Goal: Transaction & Acquisition: Subscribe to service/newsletter

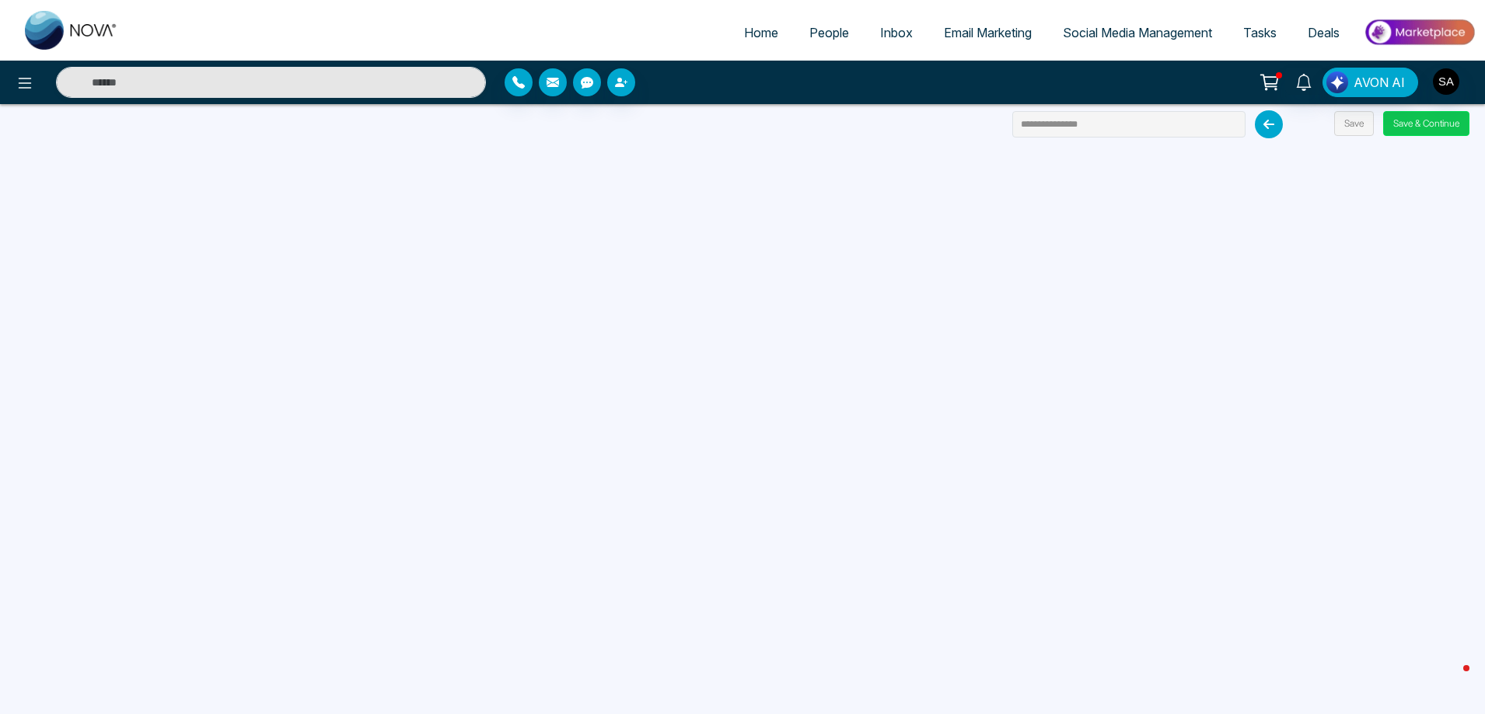
click at [1437, 122] on button "Save & Continue" at bounding box center [1426, 123] width 86 height 25
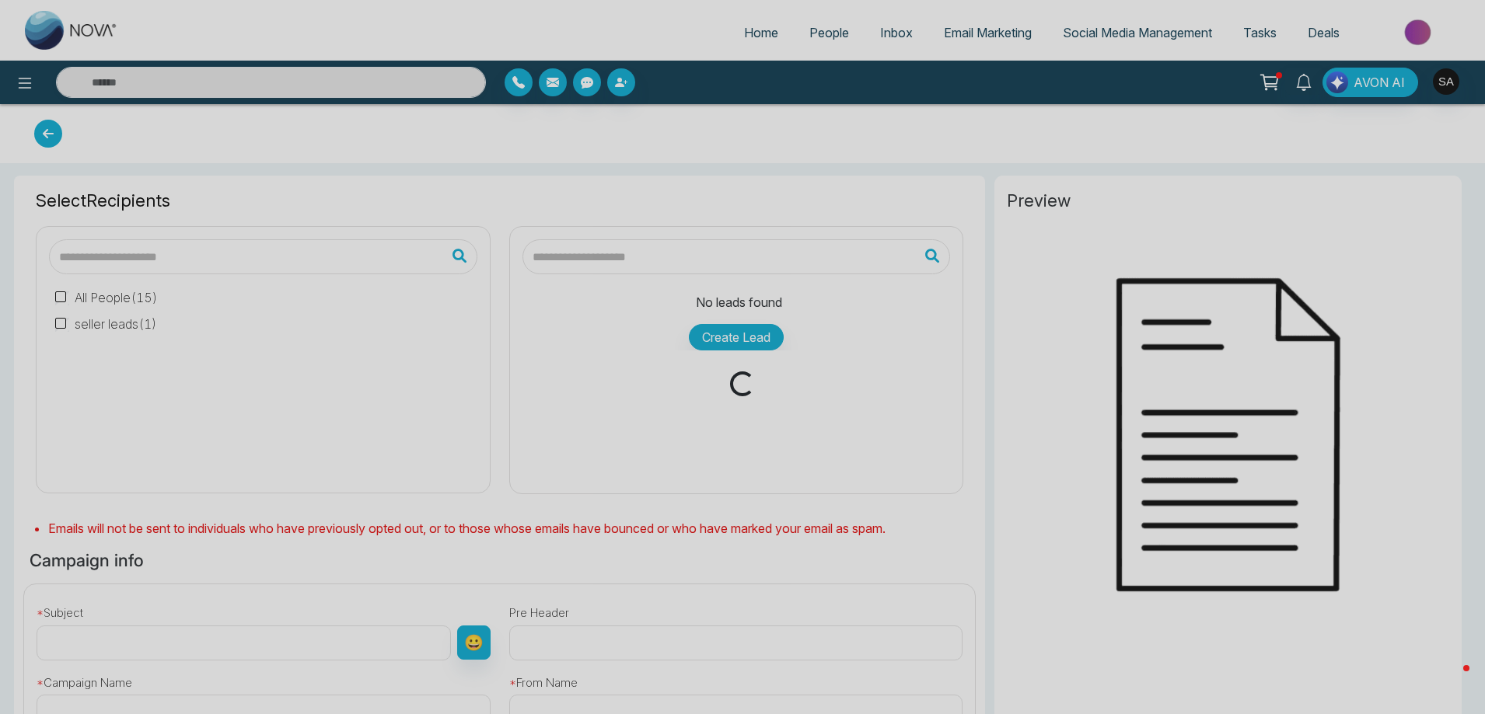
type input "**********"
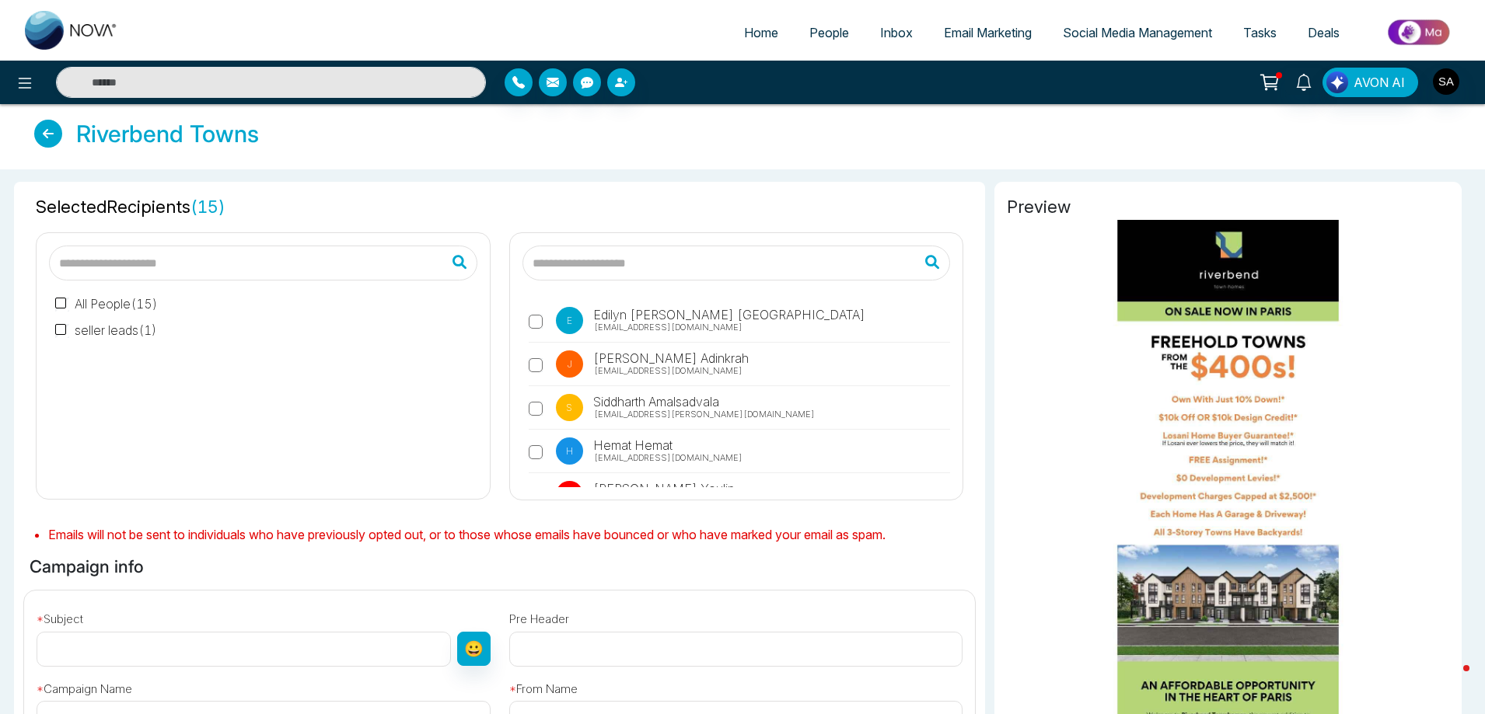
click at [124, 333] on label "seller leads ( 1 )" at bounding box center [106, 330] width 102 height 19
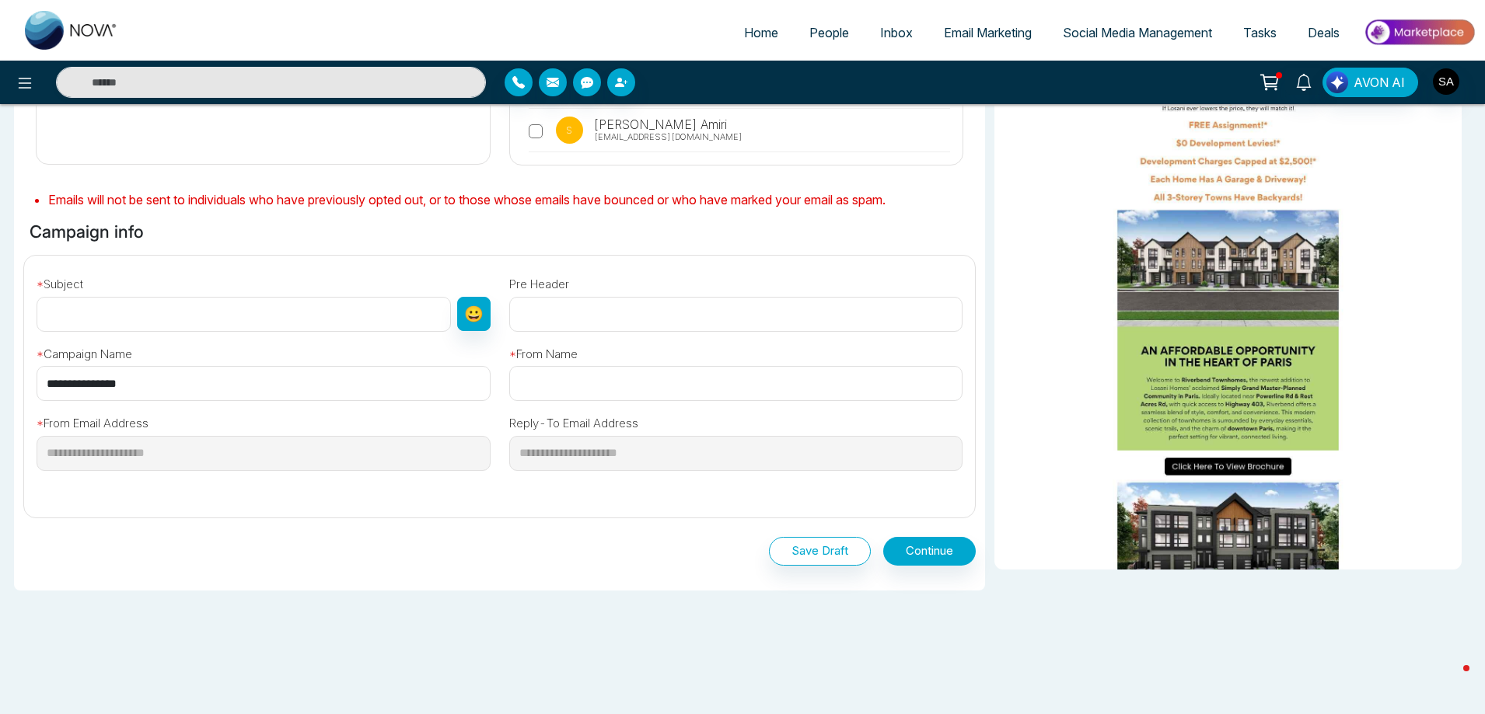
scroll to position [347, 0]
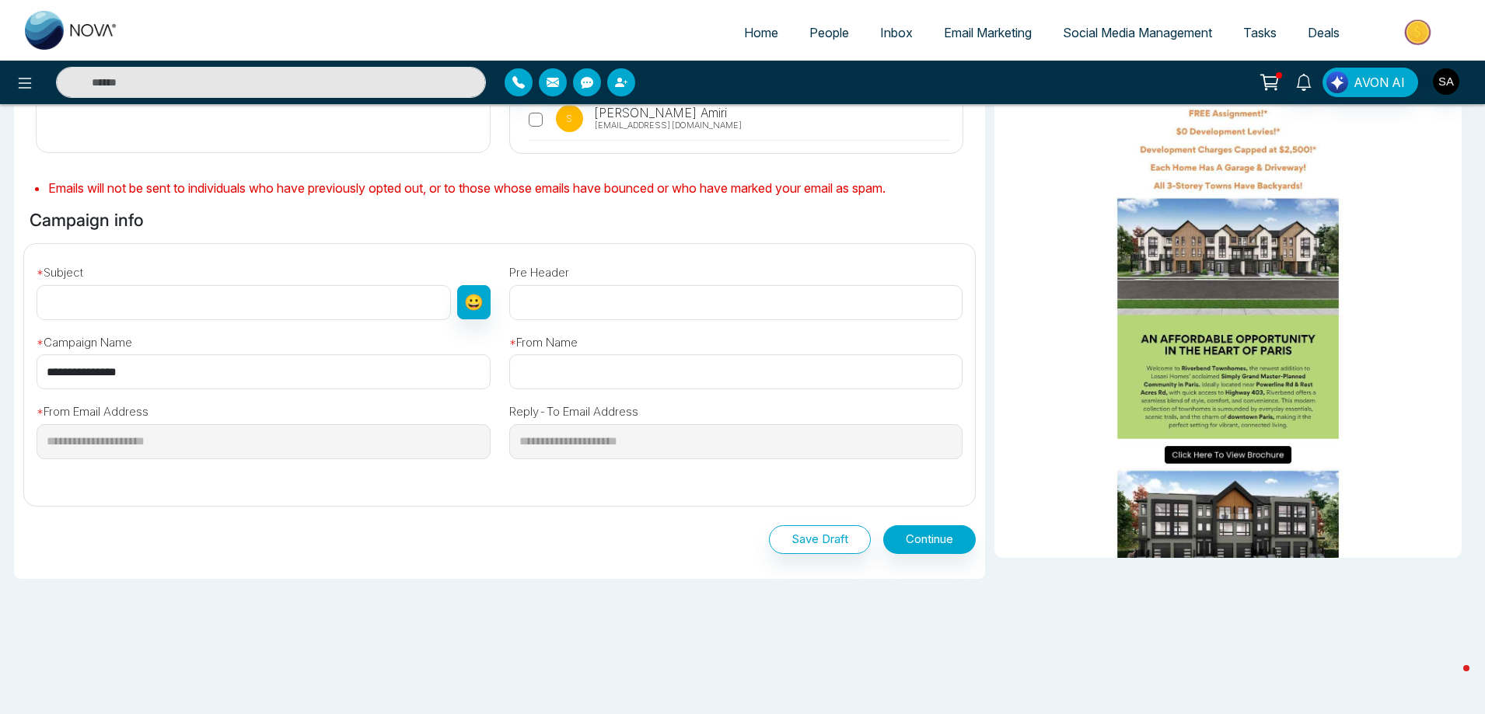
drag, startPoint x: 323, startPoint y: 314, endPoint x: 320, endPoint y: 326, distance: 13.0
click at [321, 321] on div "**********" at bounding box center [499, 369] width 969 height 250
click at [281, 277] on div "* Subject 😀" at bounding box center [263, 289] width 473 height 64
drag, startPoint x: 176, startPoint y: 380, endPoint x: 0, endPoint y: 389, distance: 175.9
click at [0, 389] on div "**********" at bounding box center [742, 269] width 1485 height 892
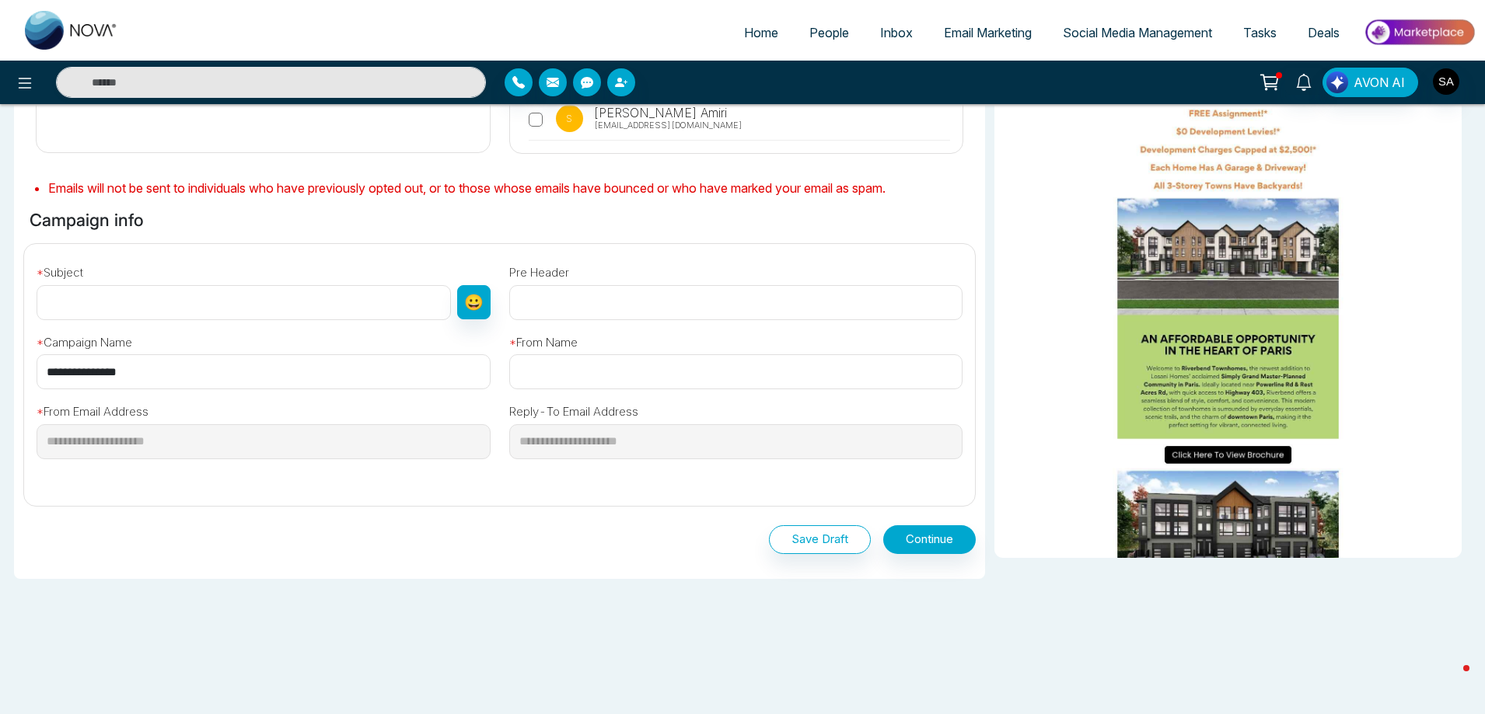
click at [226, 302] on input "text" at bounding box center [244, 302] width 414 height 35
paste input "**********"
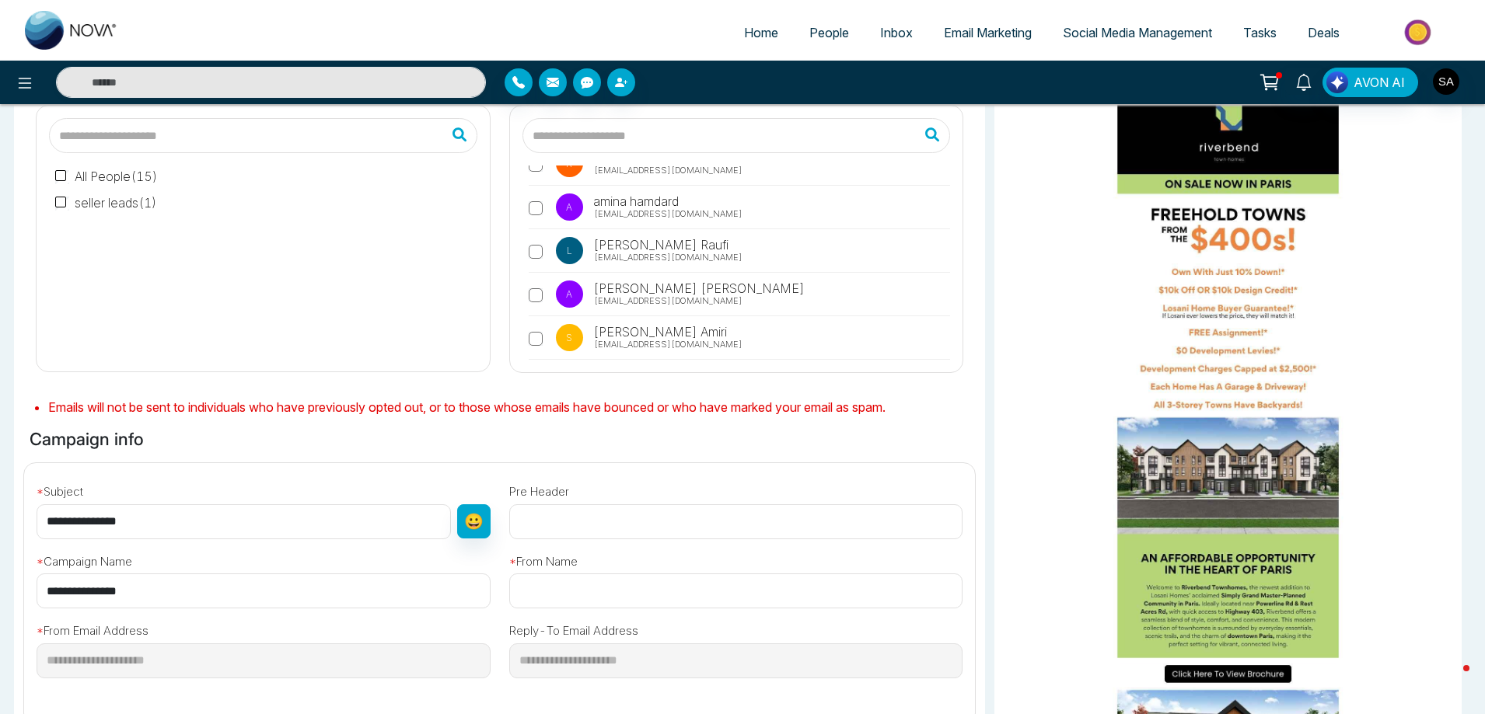
scroll to position [0, 0]
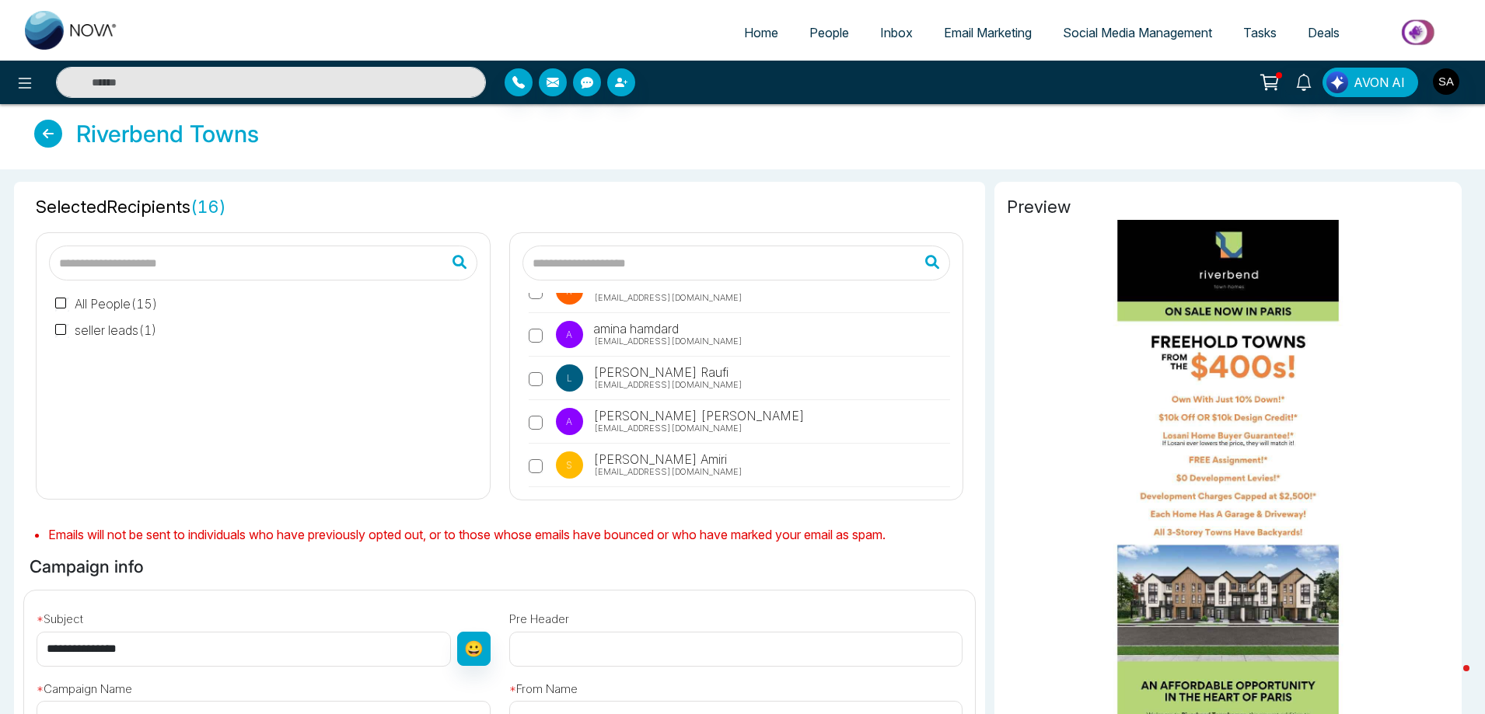
drag, startPoint x: 176, startPoint y: 649, endPoint x: 0, endPoint y: 630, distance: 177.5
click at [0, 630] on div "**********" at bounding box center [742, 615] width 1485 height 892
drag, startPoint x: 98, startPoint y: 649, endPoint x: 215, endPoint y: 663, distance: 118.2
click at [215, 663] on input "**********" at bounding box center [244, 649] width 414 height 35
drag, startPoint x: 126, startPoint y: 653, endPoint x: 100, endPoint y: 650, distance: 25.8
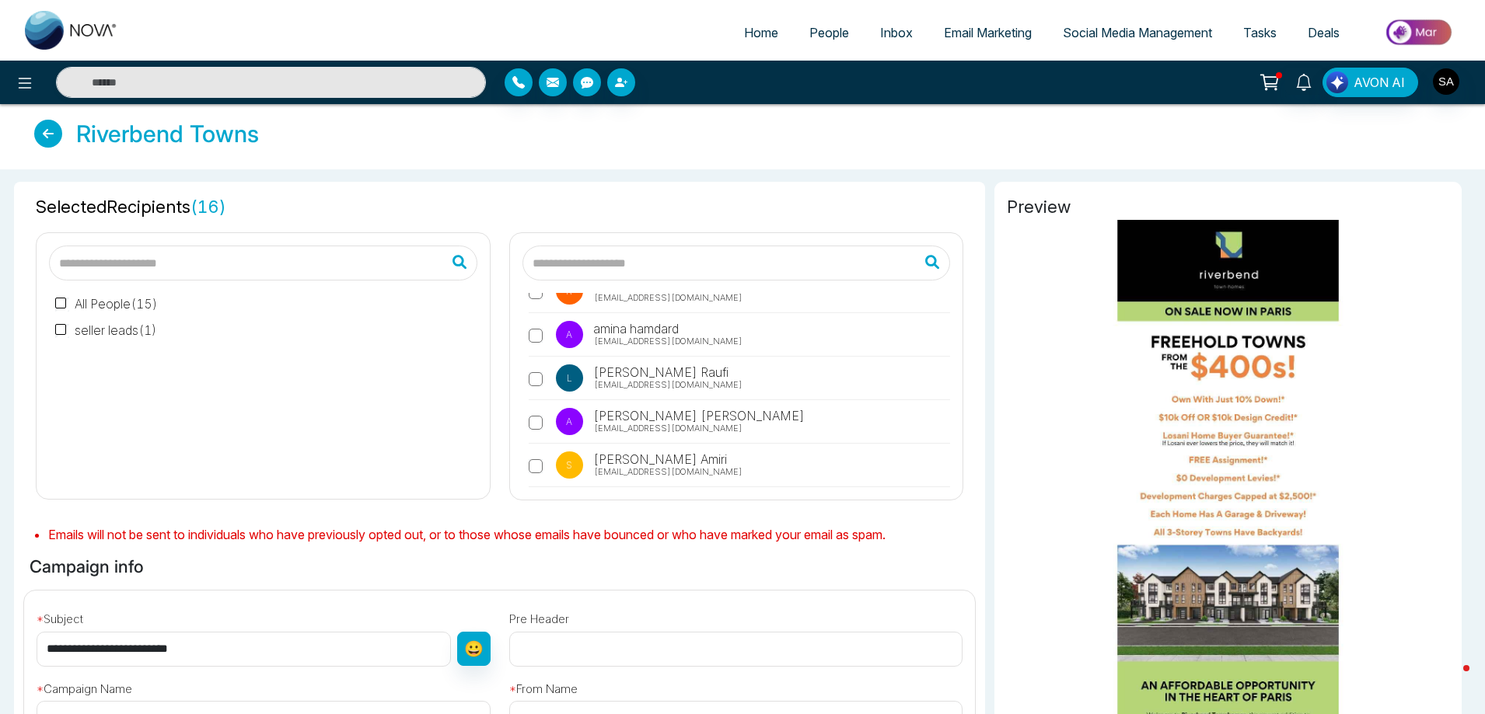
click at [100, 650] on input "**********" at bounding box center [244, 649] width 414 height 35
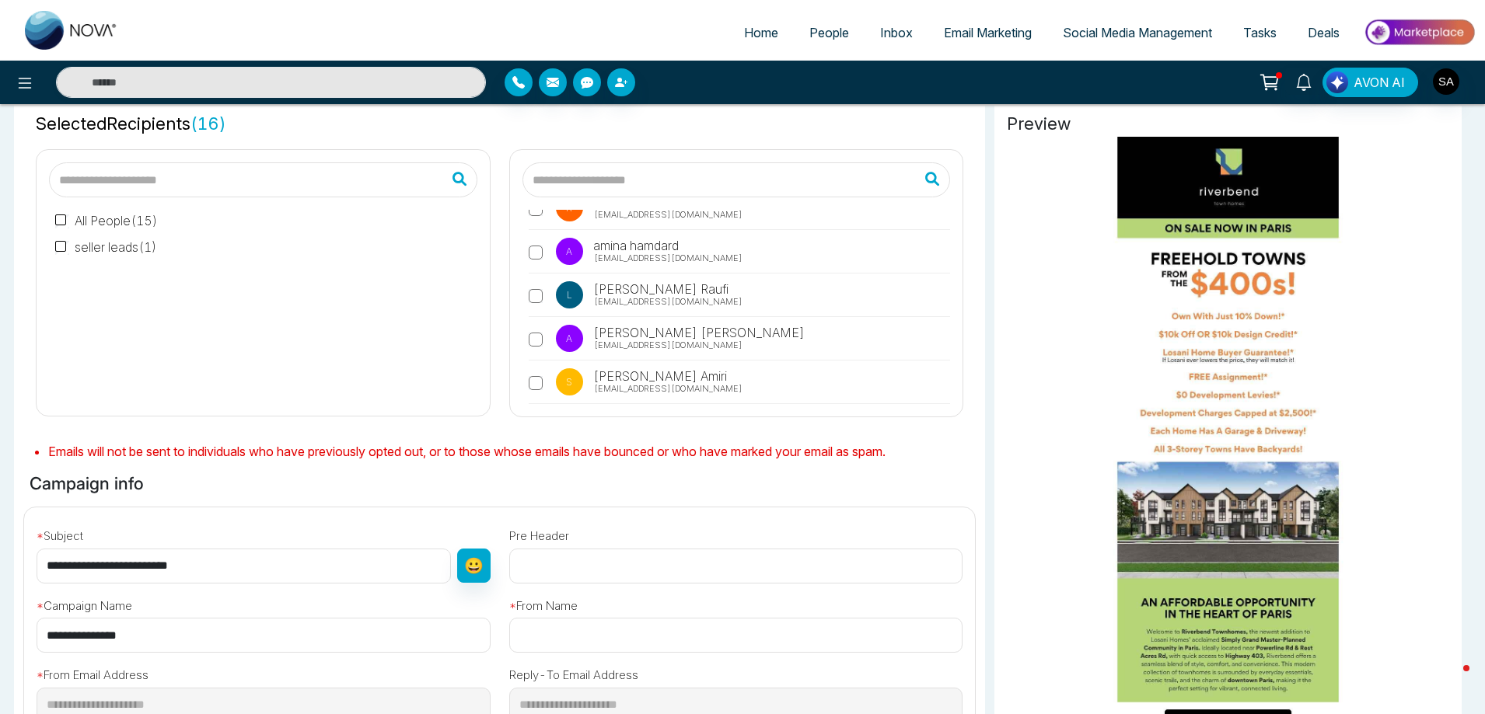
scroll to position [233, 0]
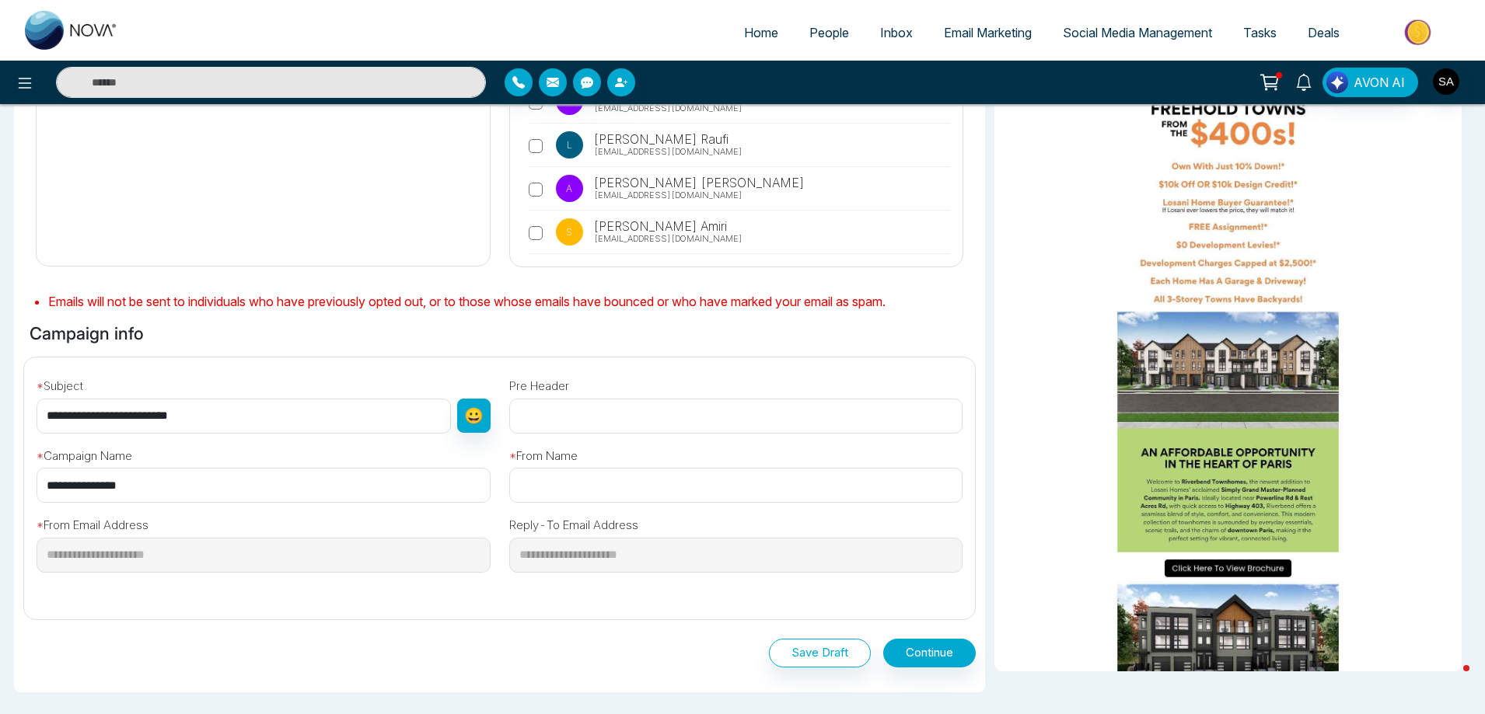
type input "**********"
click at [612, 480] on input "text" at bounding box center [736, 485] width 454 height 35
type input "**********"
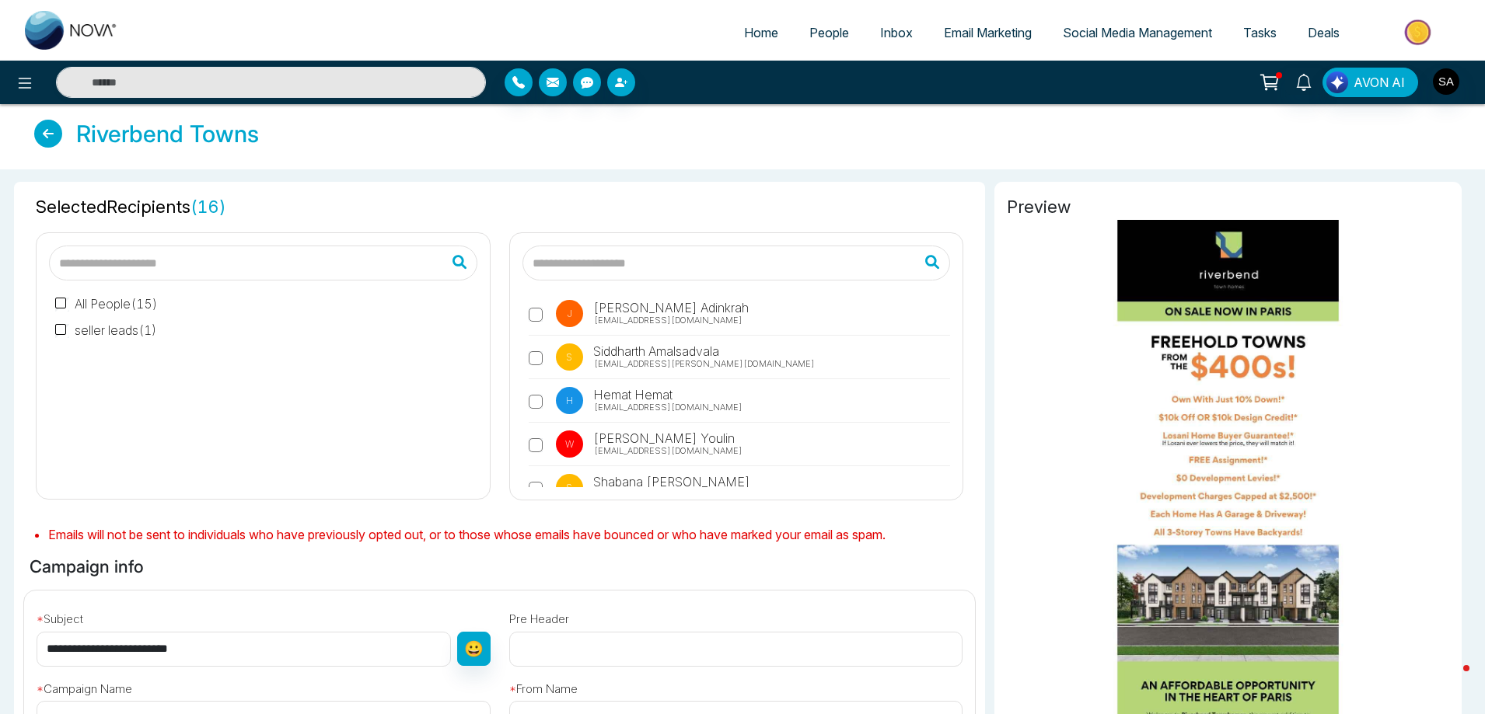
scroll to position [78, 0]
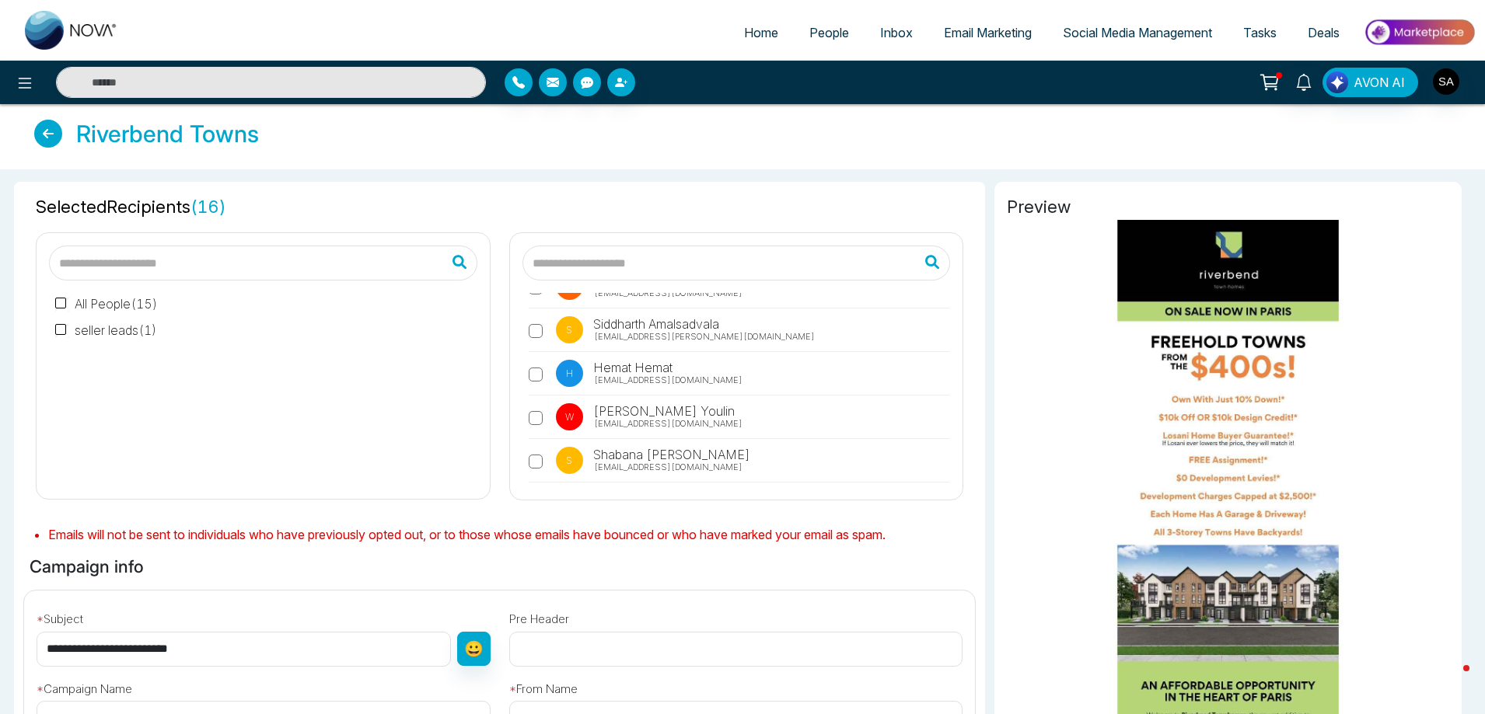
click at [325, 441] on div "All People ( 15 ) seller leads ( 1 )" at bounding box center [263, 384] width 428 height 206
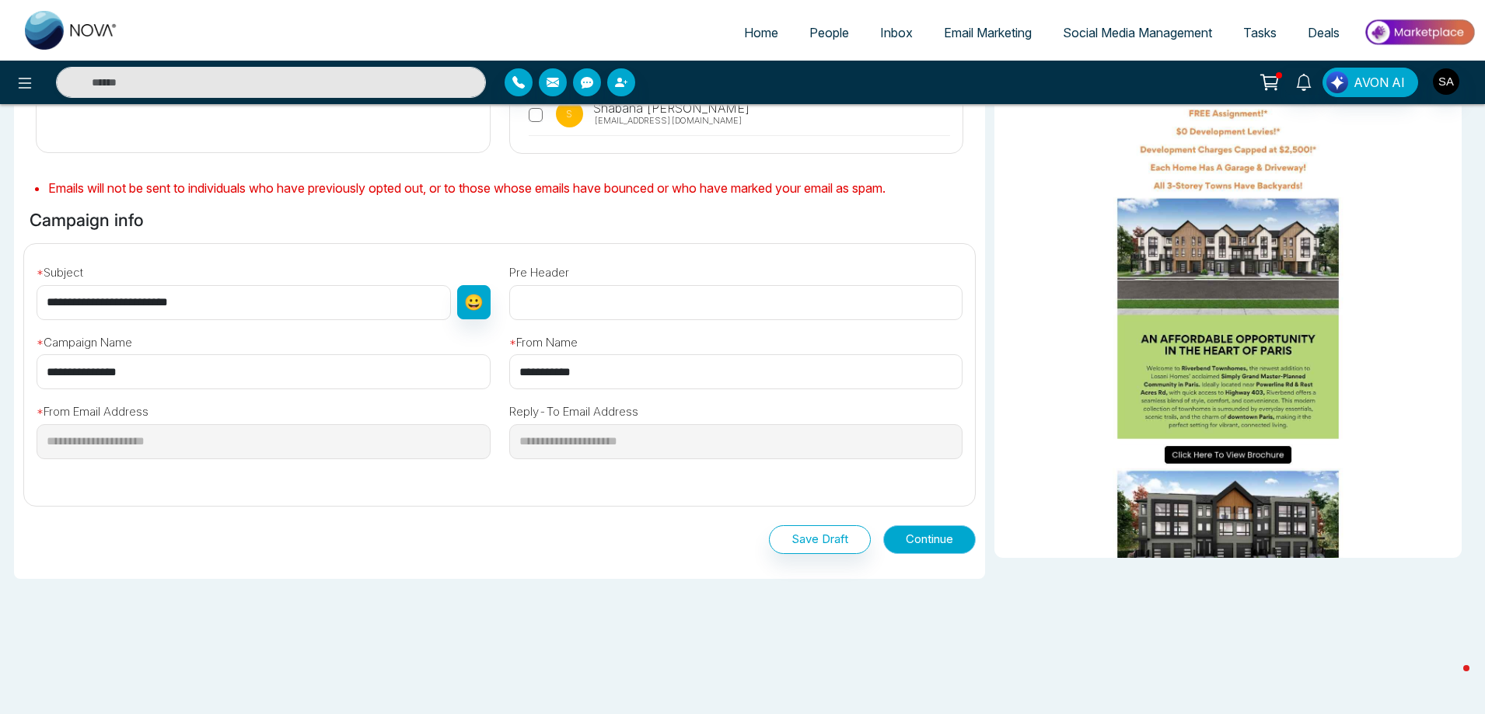
click at [938, 543] on button "Continue" at bounding box center [929, 540] width 93 height 29
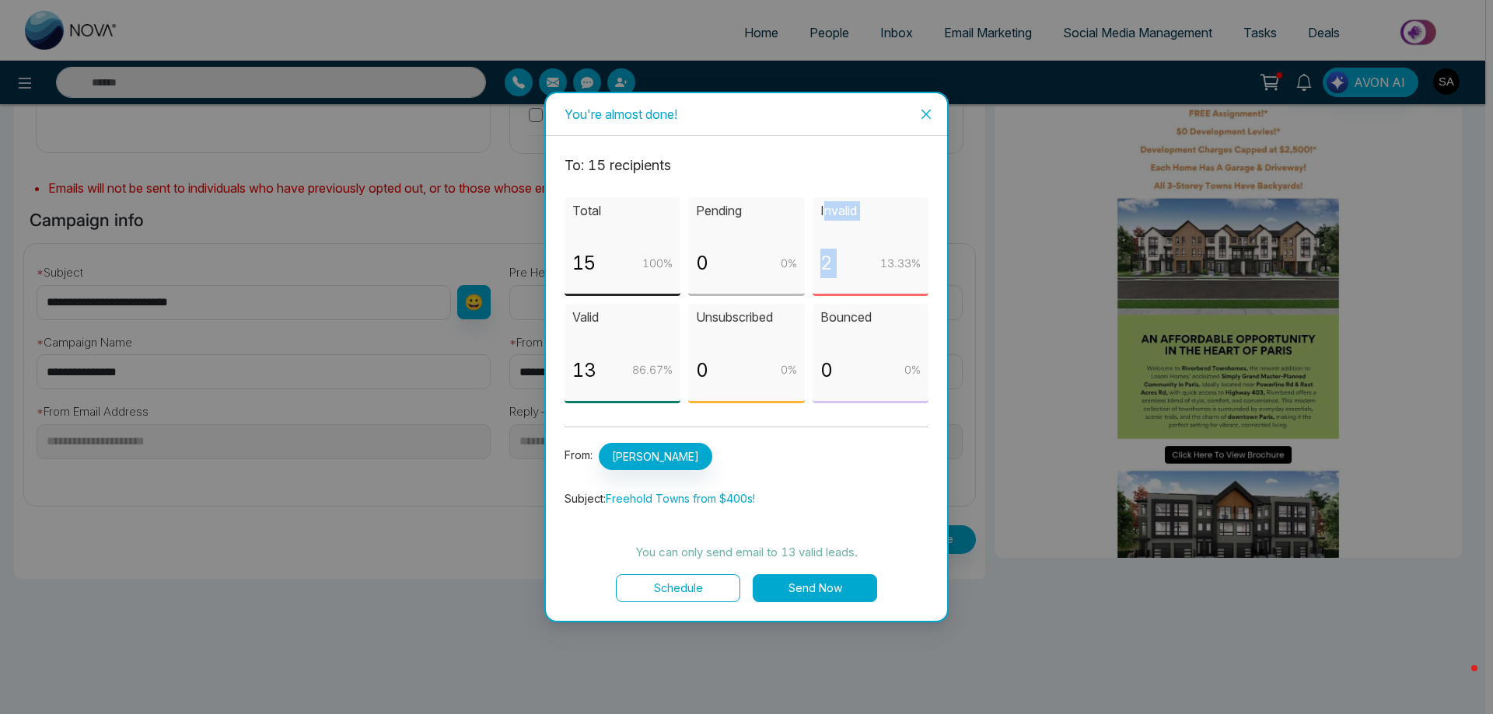
drag, startPoint x: 871, startPoint y: 270, endPoint x: 835, endPoint y: 194, distance: 83.5
click at [822, 205] on div "Invalid 2 13.33 %" at bounding box center [870, 247] width 116 height 100
click at [851, 313] on p "Bounced" at bounding box center [870, 317] width 100 height 19
drag, startPoint x: 599, startPoint y: 365, endPoint x: 567, endPoint y: 342, distance: 38.4
click at [567, 342] on div "Valid 13 86.67 %" at bounding box center [622, 354] width 116 height 100
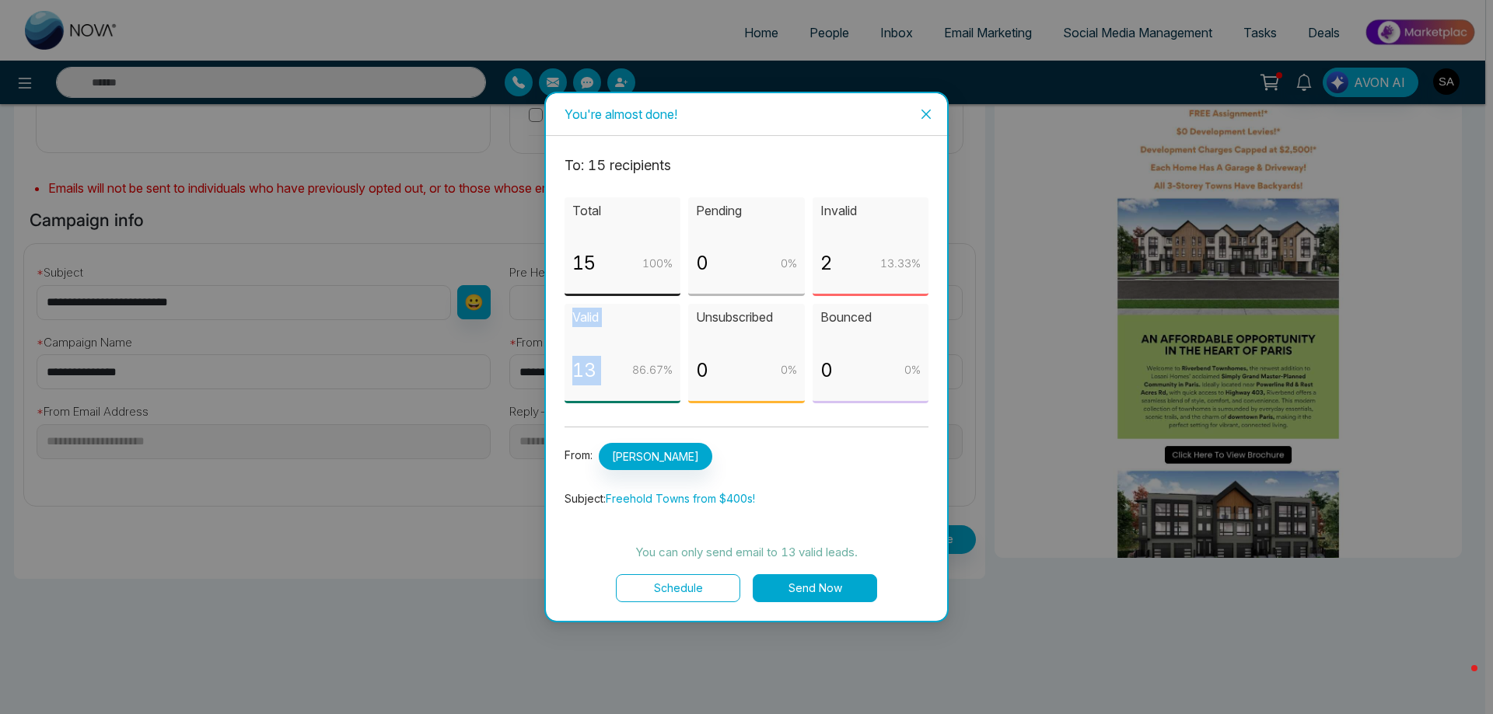
click at [713, 591] on button "Schedule" at bounding box center [678, 588] width 124 height 28
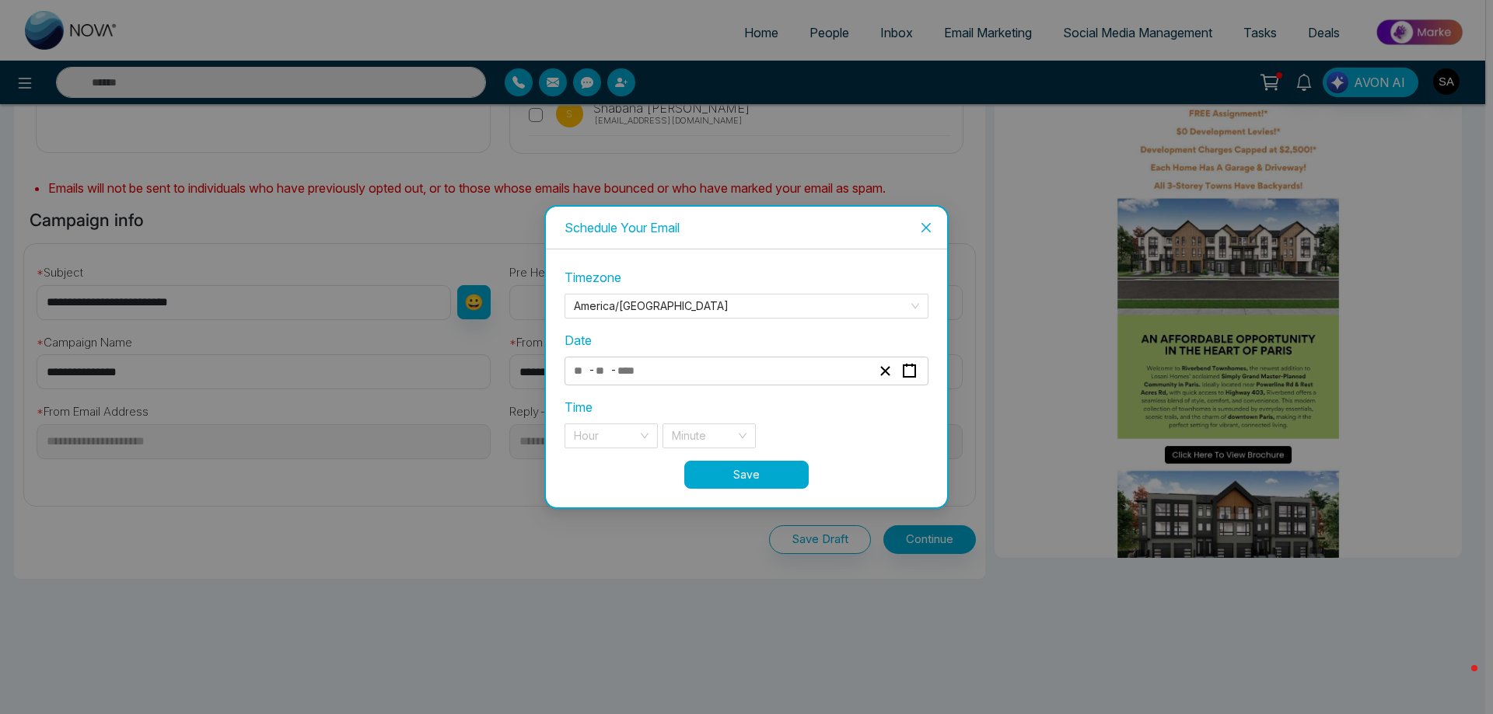
click at [921, 227] on icon "close" at bounding box center [926, 228] width 12 height 12
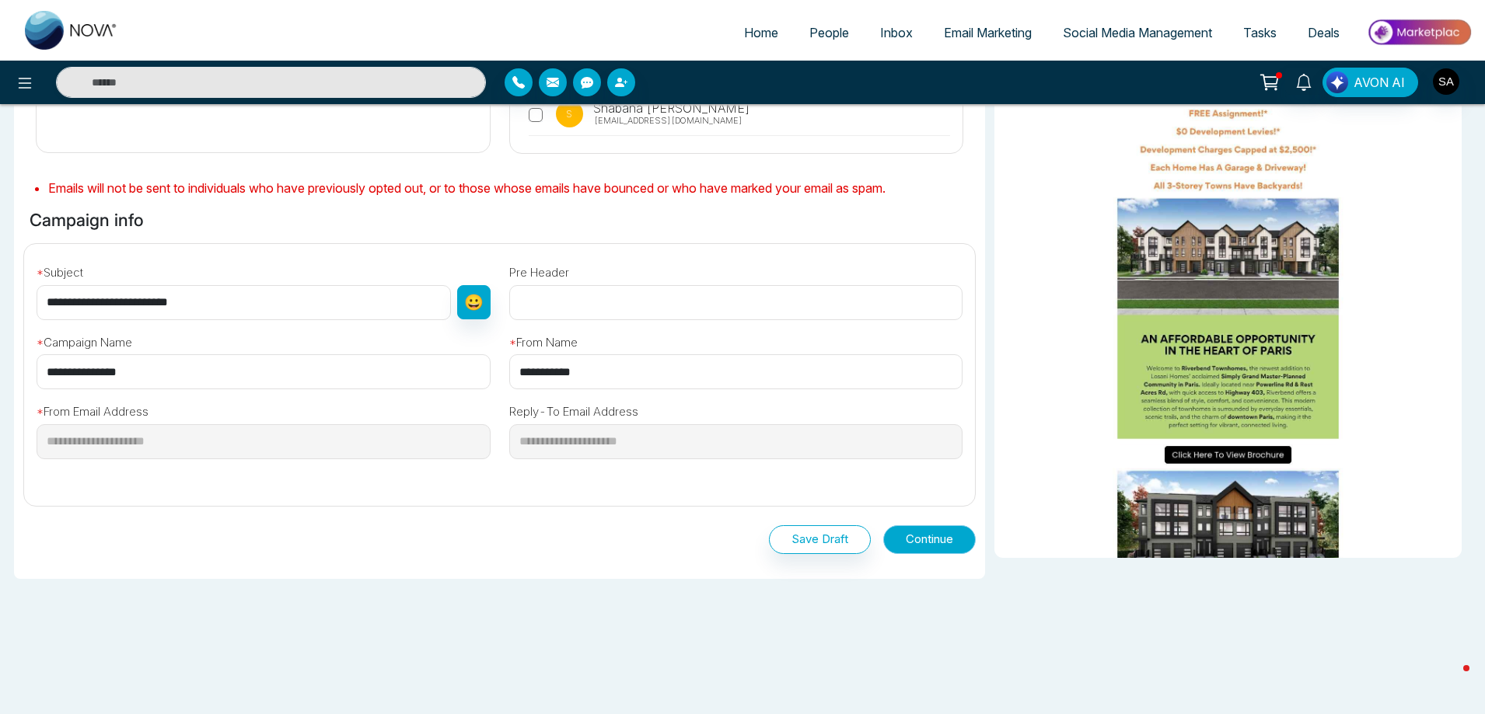
click at [913, 535] on button "Continue" at bounding box center [929, 540] width 93 height 29
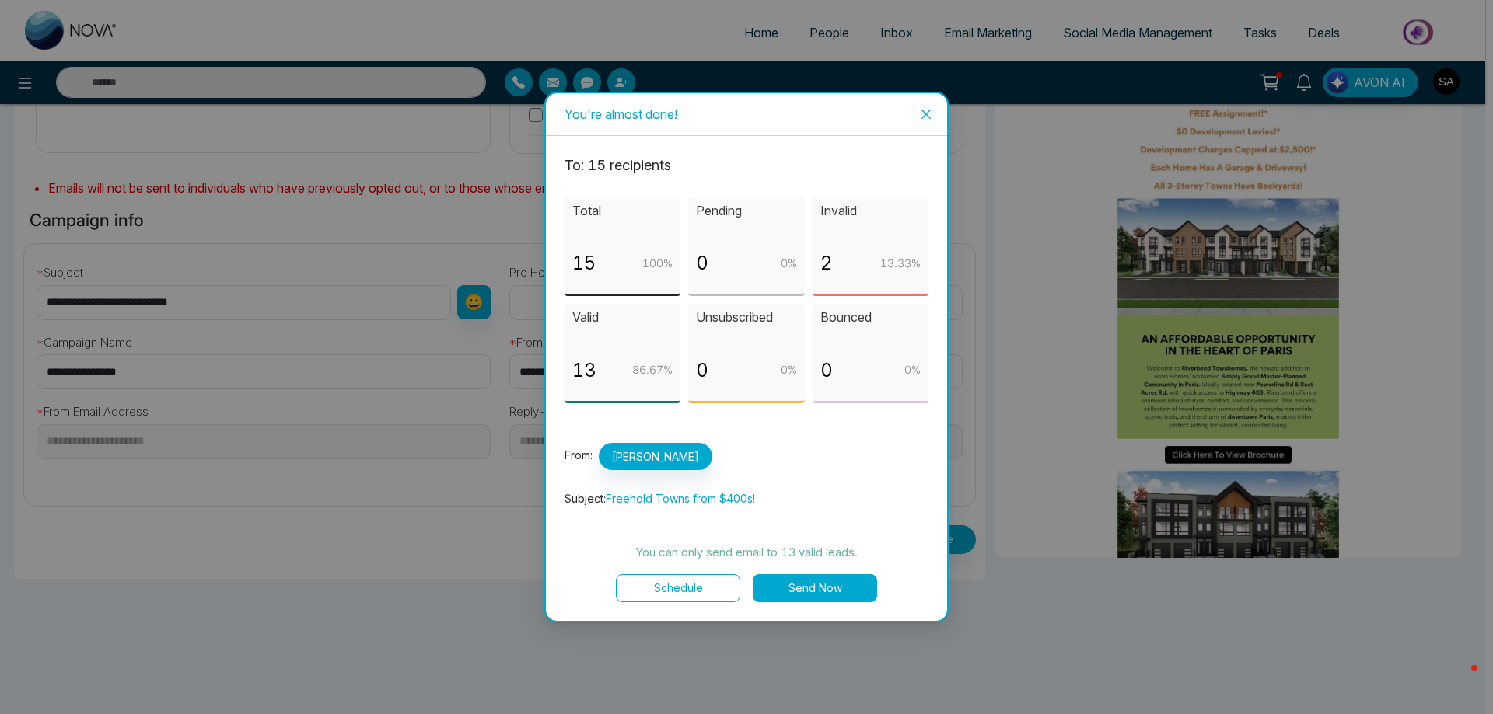
click at [801, 585] on button "Send Now" at bounding box center [815, 588] width 124 height 28
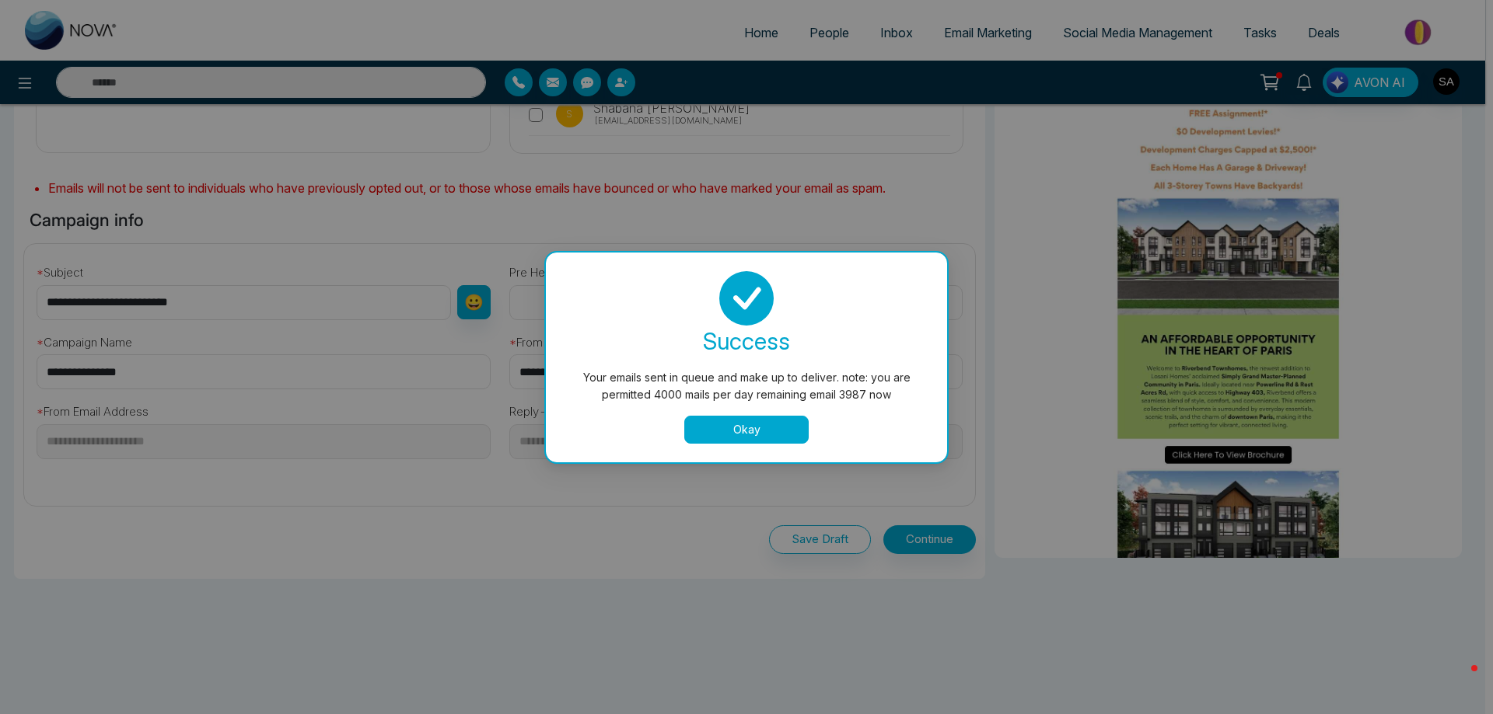
click at [764, 435] on button "Okay" at bounding box center [746, 430] width 124 height 28
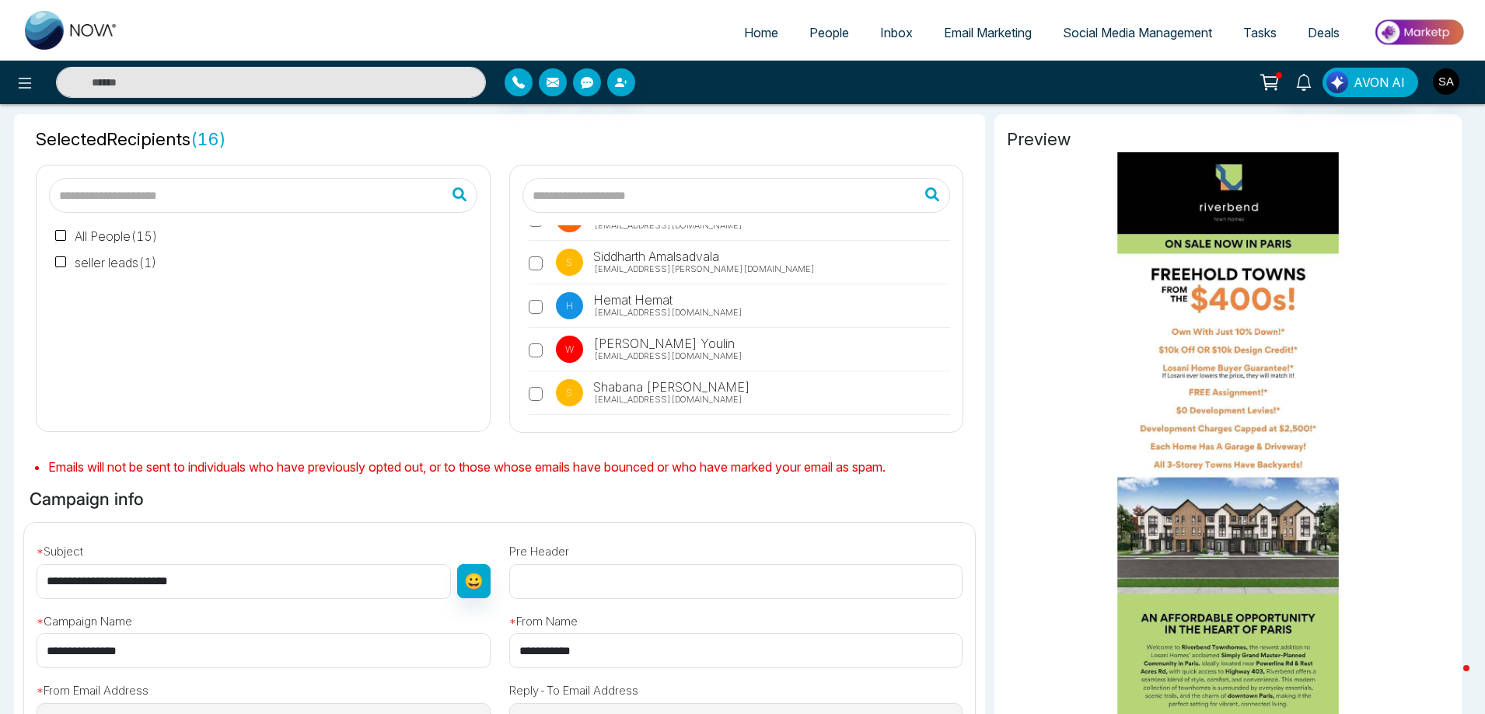
scroll to position [0, 0]
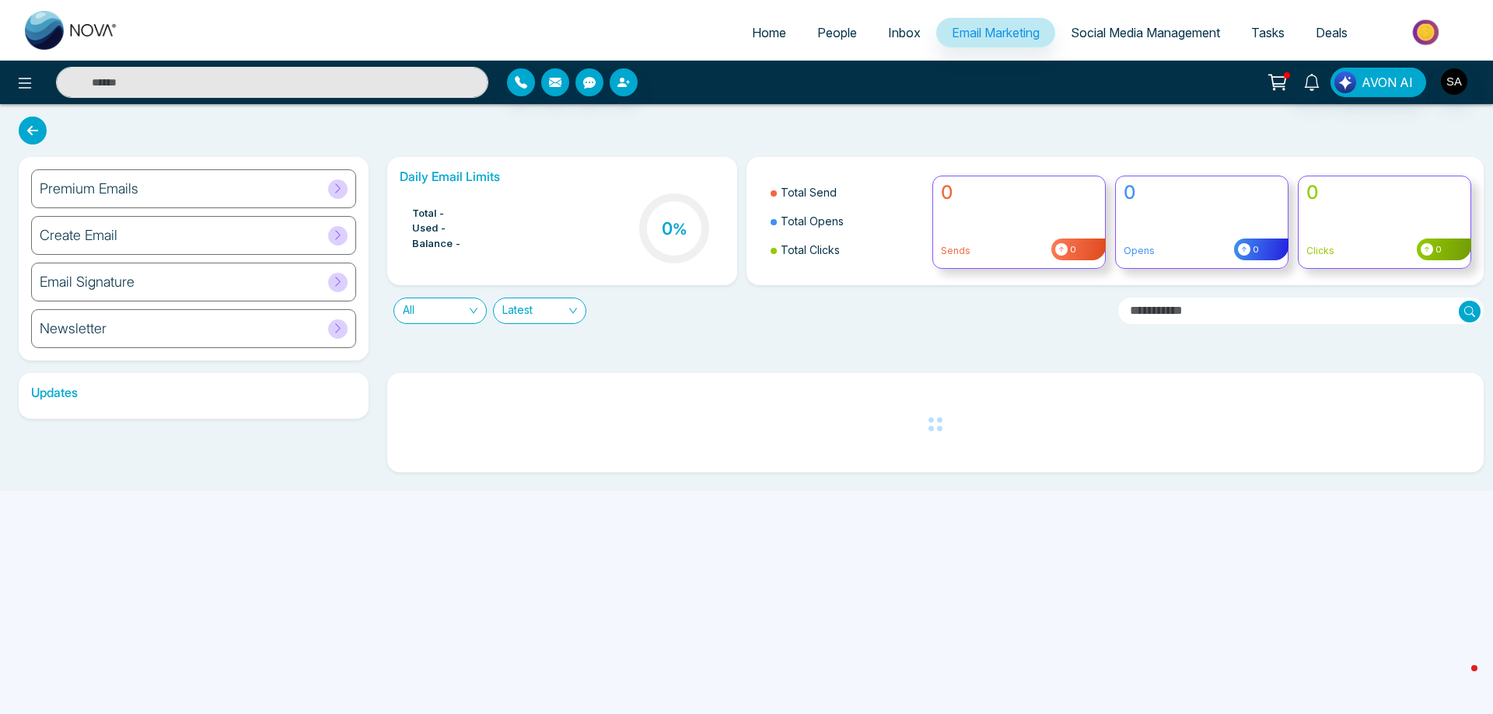
click at [1463, 83] on div "AVON AI" at bounding box center [1181, 83] width 603 height 30
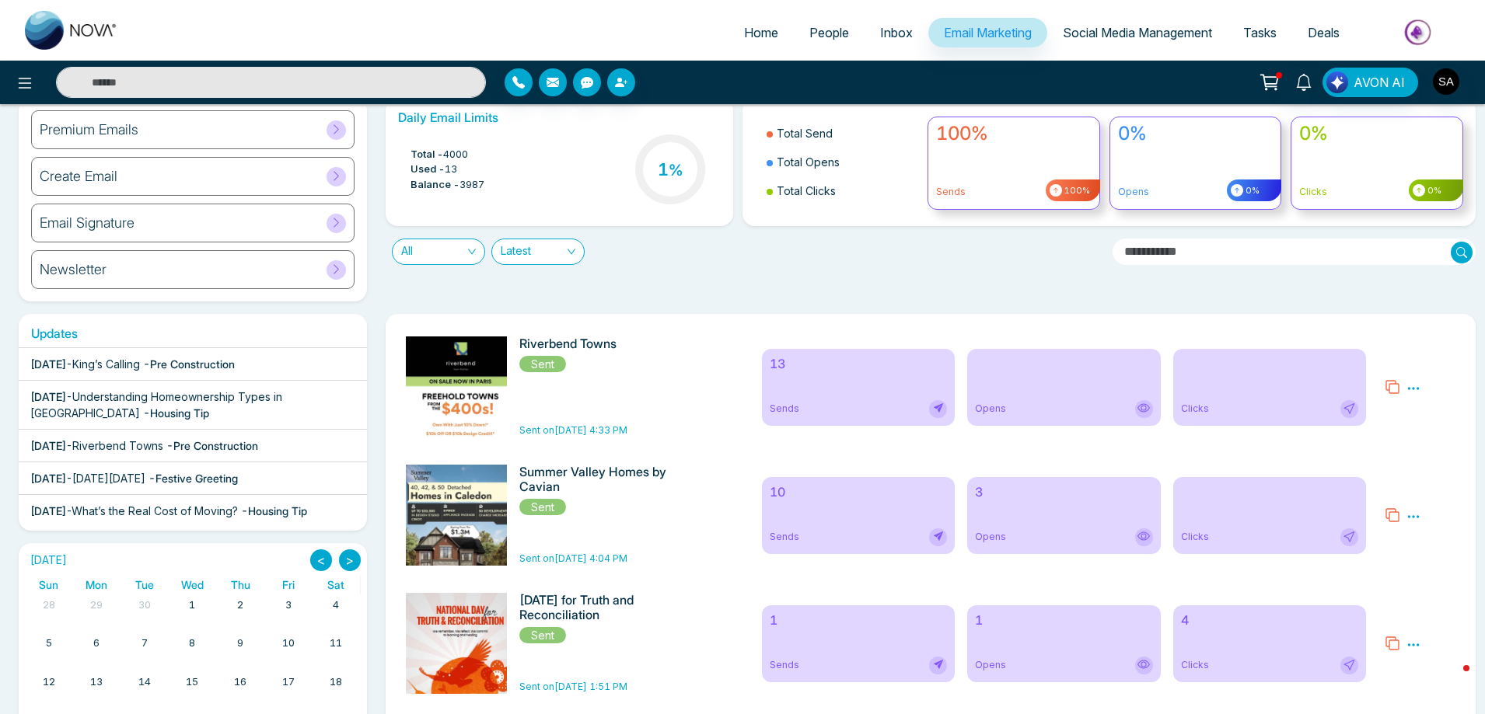
scroll to position [155, 0]
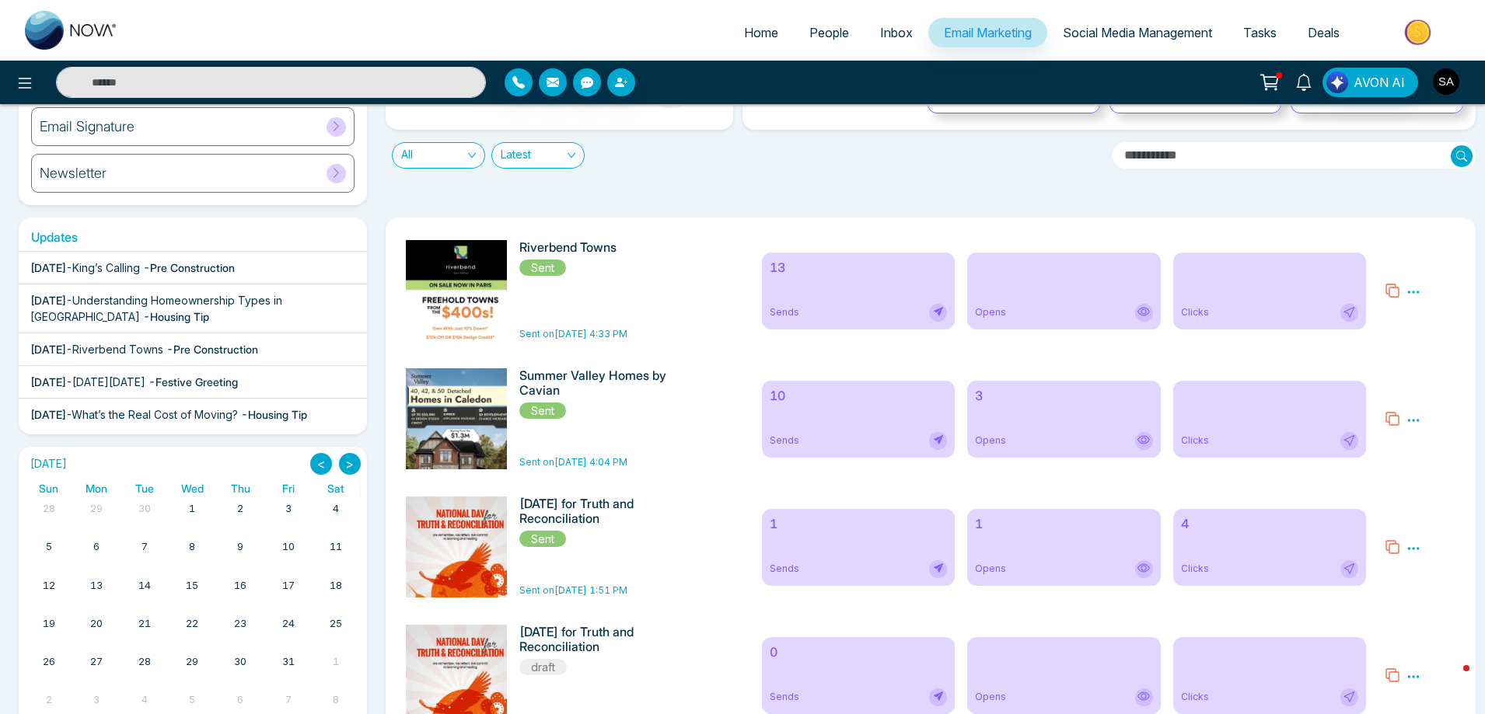
click at [1440, 84] on img "button" at bounding box center [1446, 81] width 26 height 26
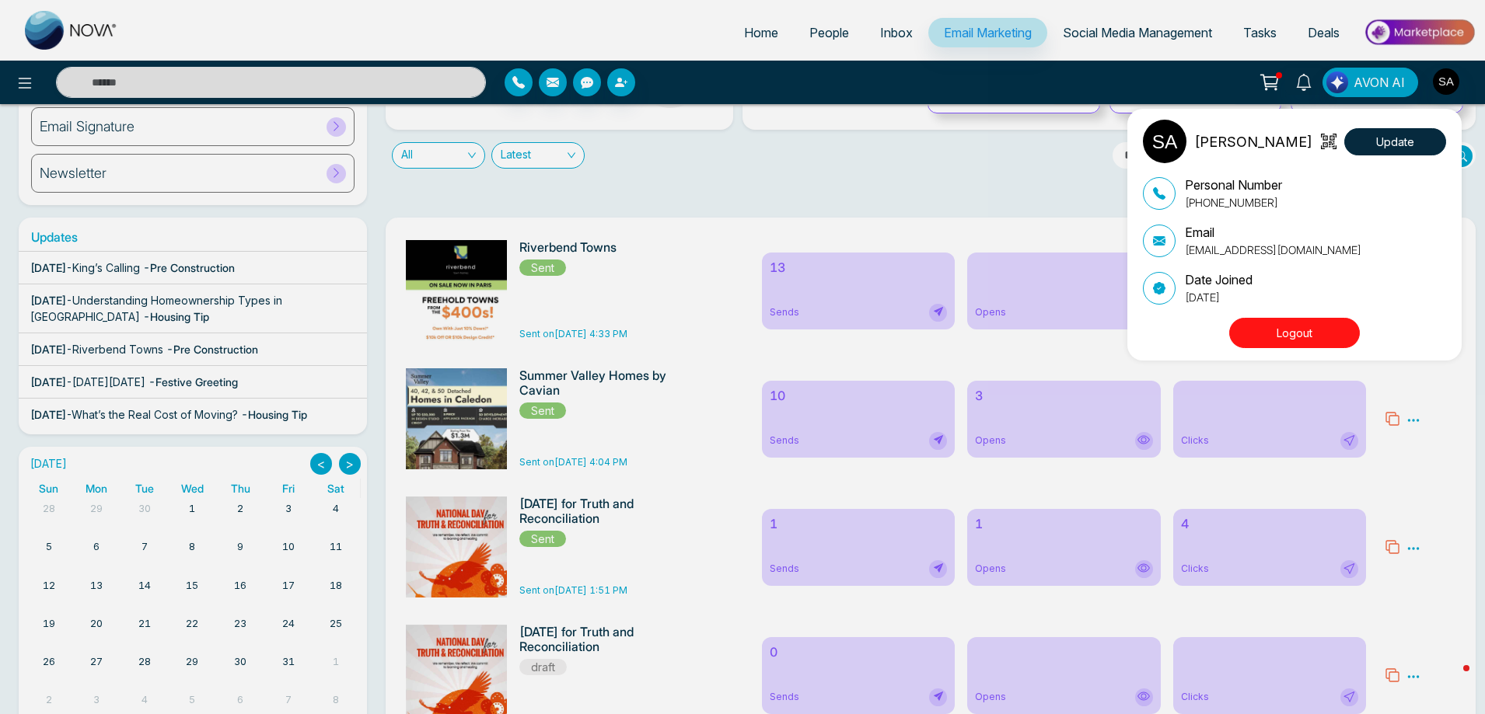
drag, startPoint x: 1135, startPoint y: 28, endPoint x: 1146, endPoint y: 39, distance: 15.4
click at [1135, 28] on div "Sapna Amiri Update Personal Number +16476866343 Email zaraamiri11@gmail.com Dat…" at bounding box center [742, 357] width 1485 height 714
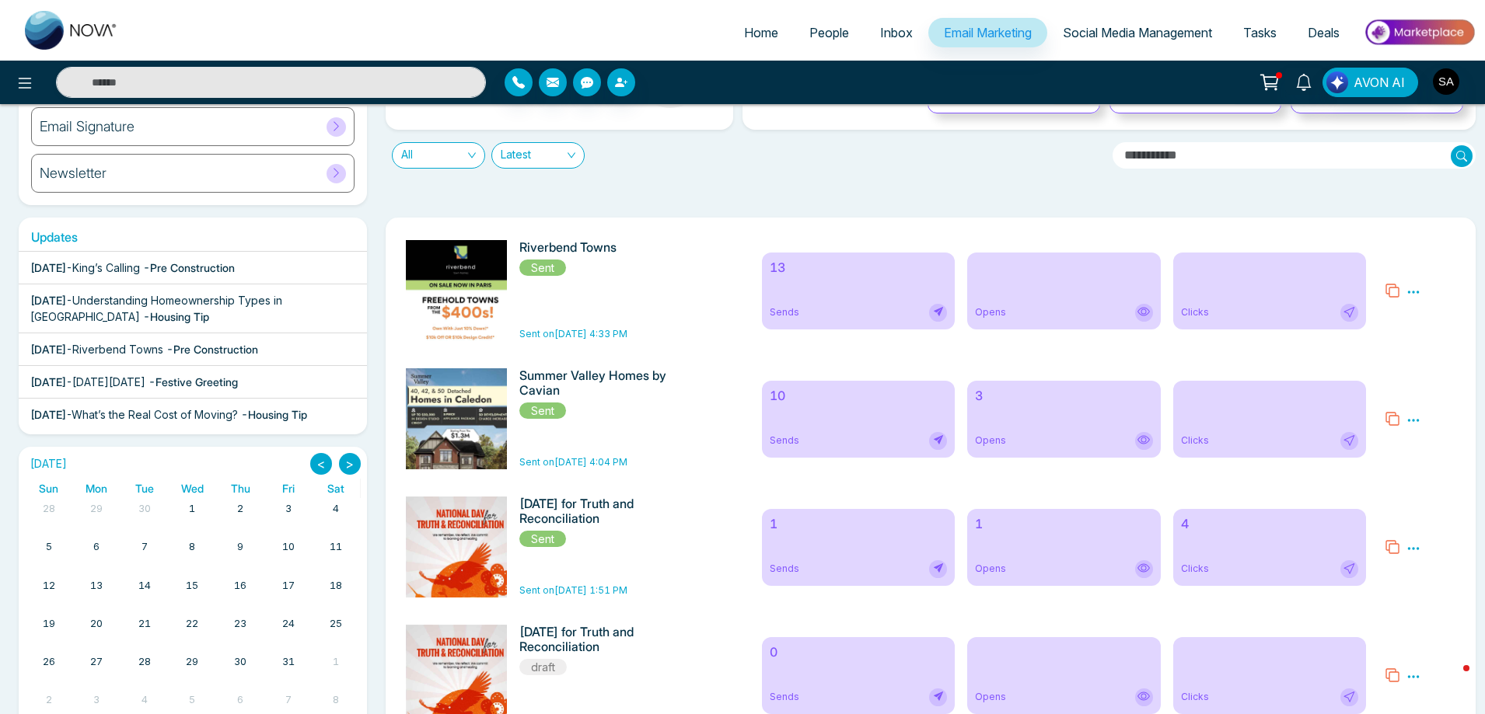
click at [1143, 31] on span "Social Media Management" at bounding box center [1137, 33] width 149 height 16
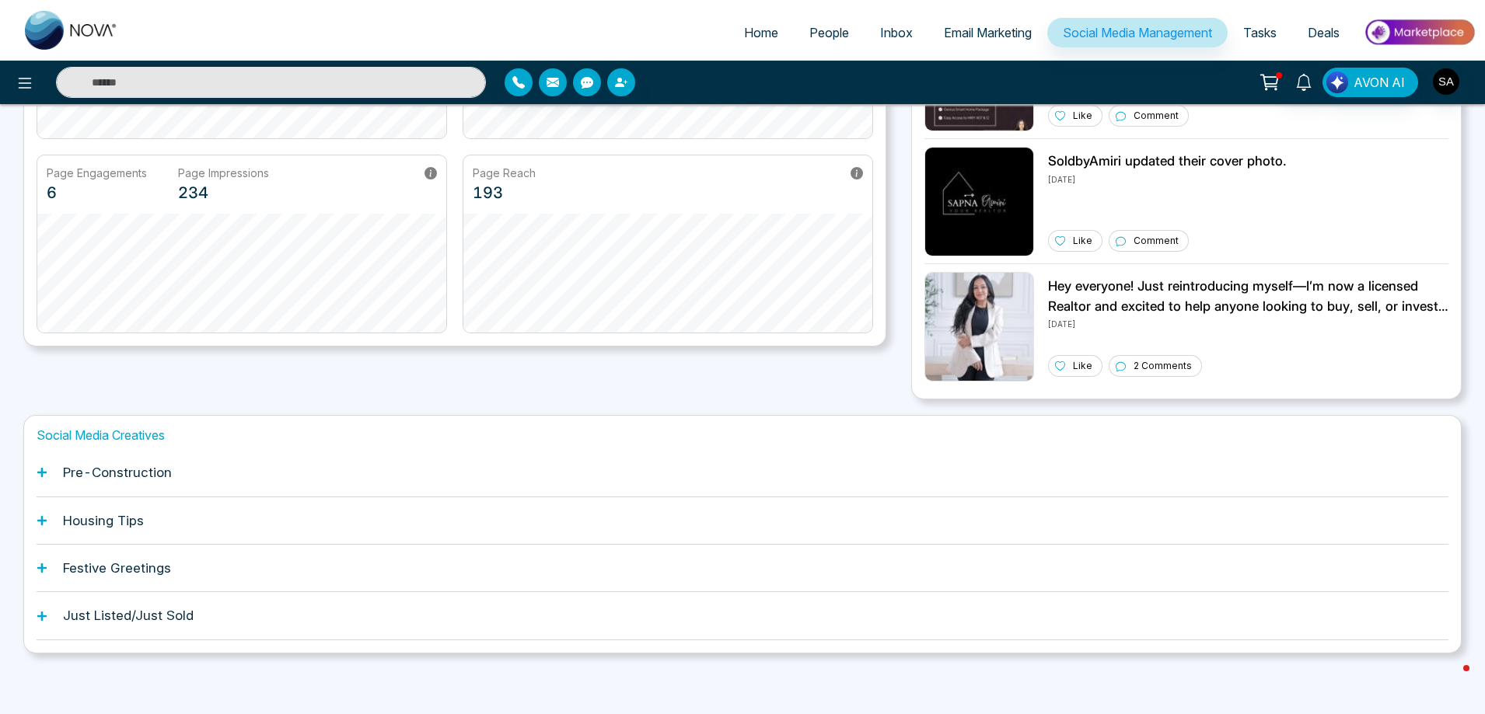
scroll to position [290, 0]
click at [140, 506] on div "Housing Tips" at bounding box center [743, 519] width 1412 height 47
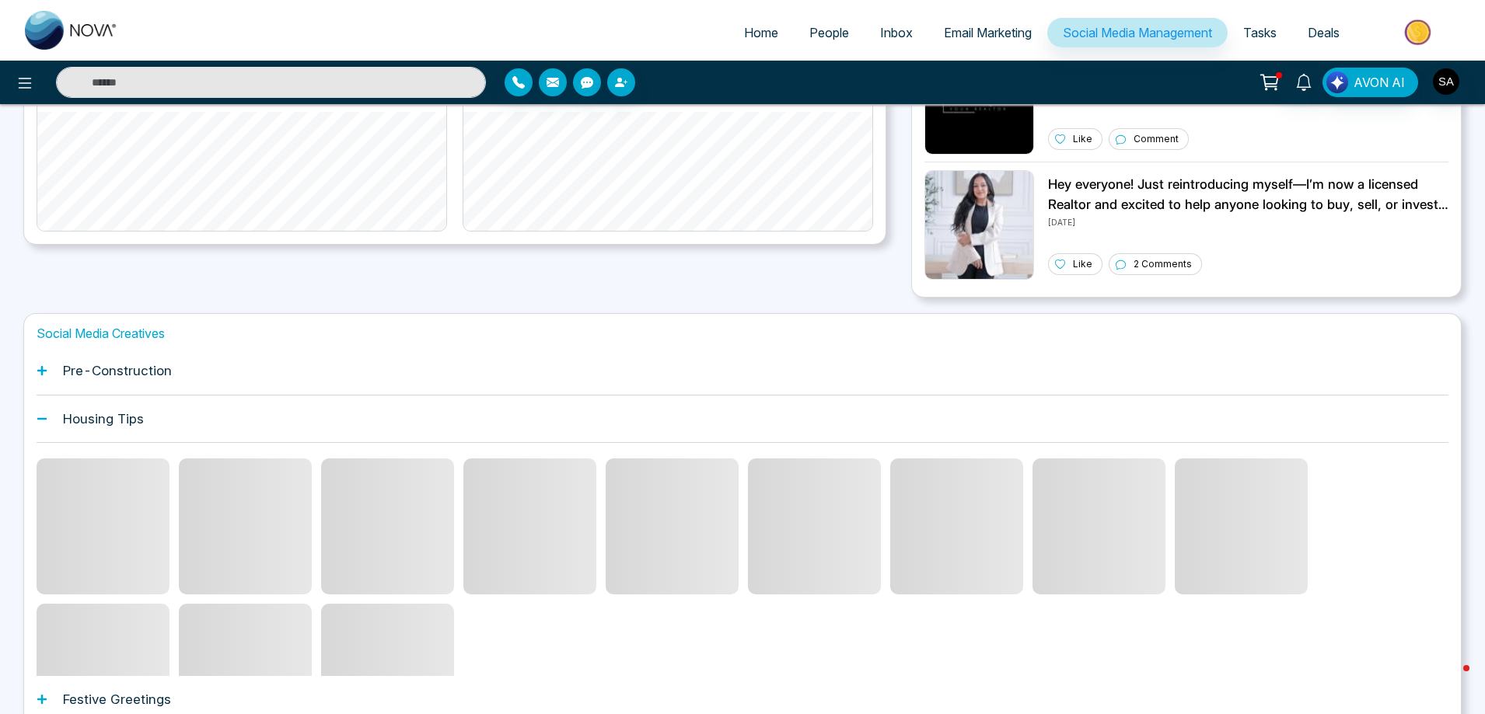
scroll to position [523, 0]
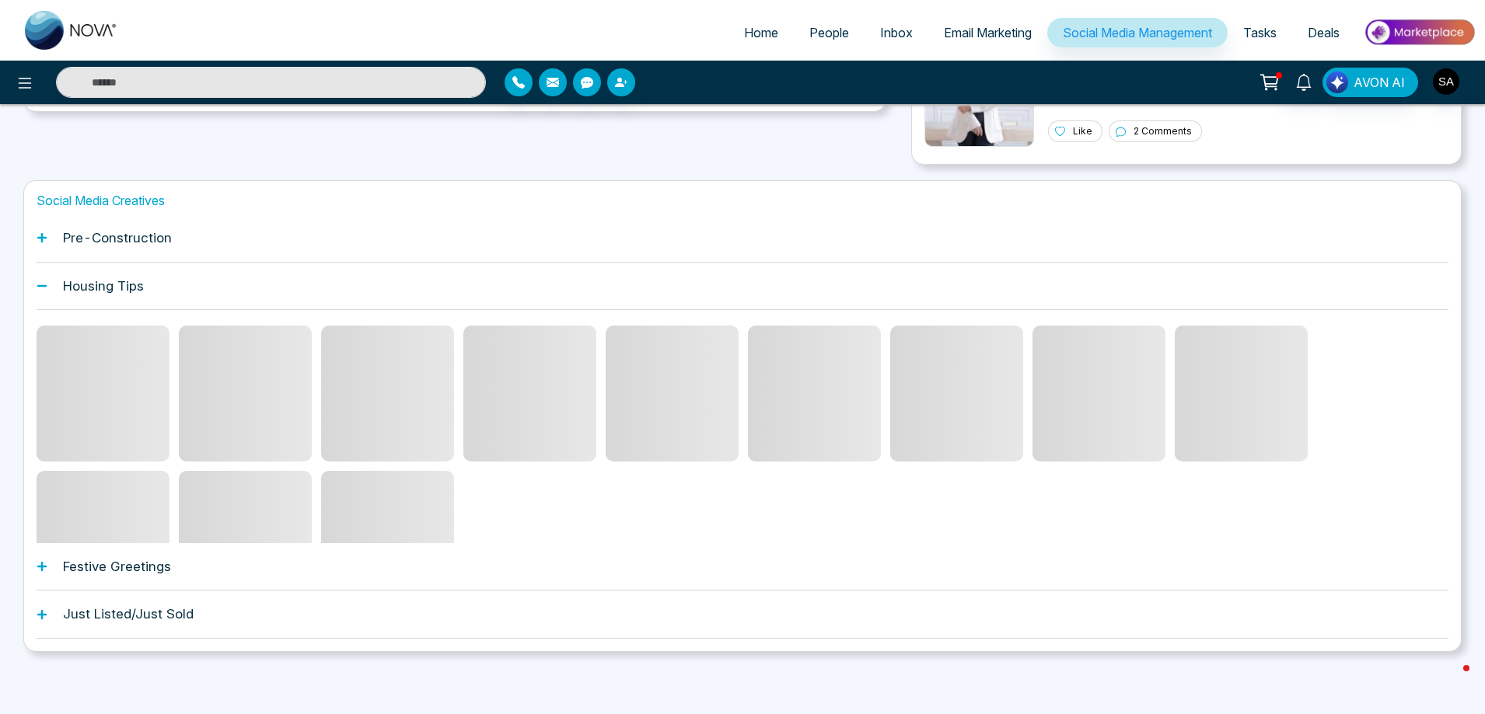
click at [141, 574] on h1 "Festive Greetings" at bounding box center [117, 567] width 108 height 16
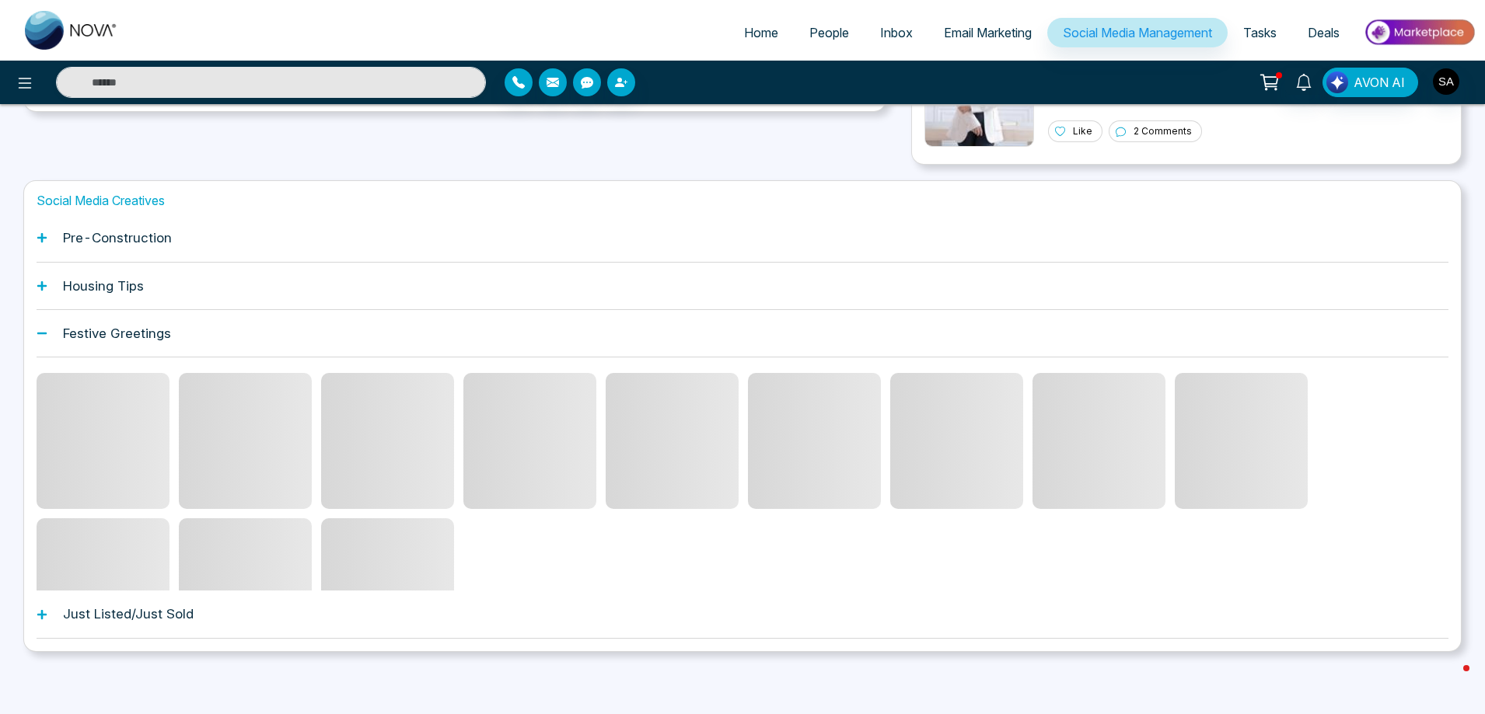
scroll to position [340, 0]
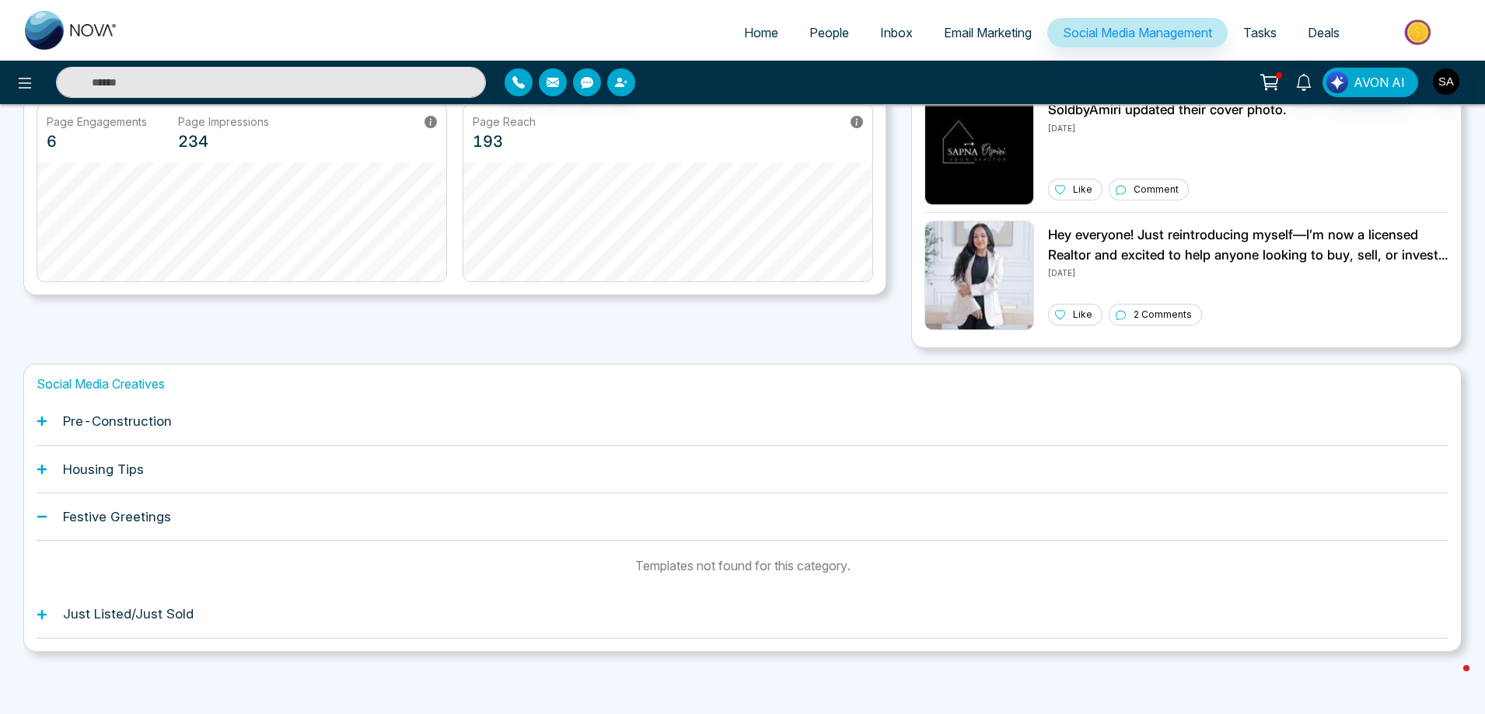
click at [119, 479] on div "Housing Tips" at bounding box center [743, 469] width 1412 height 47
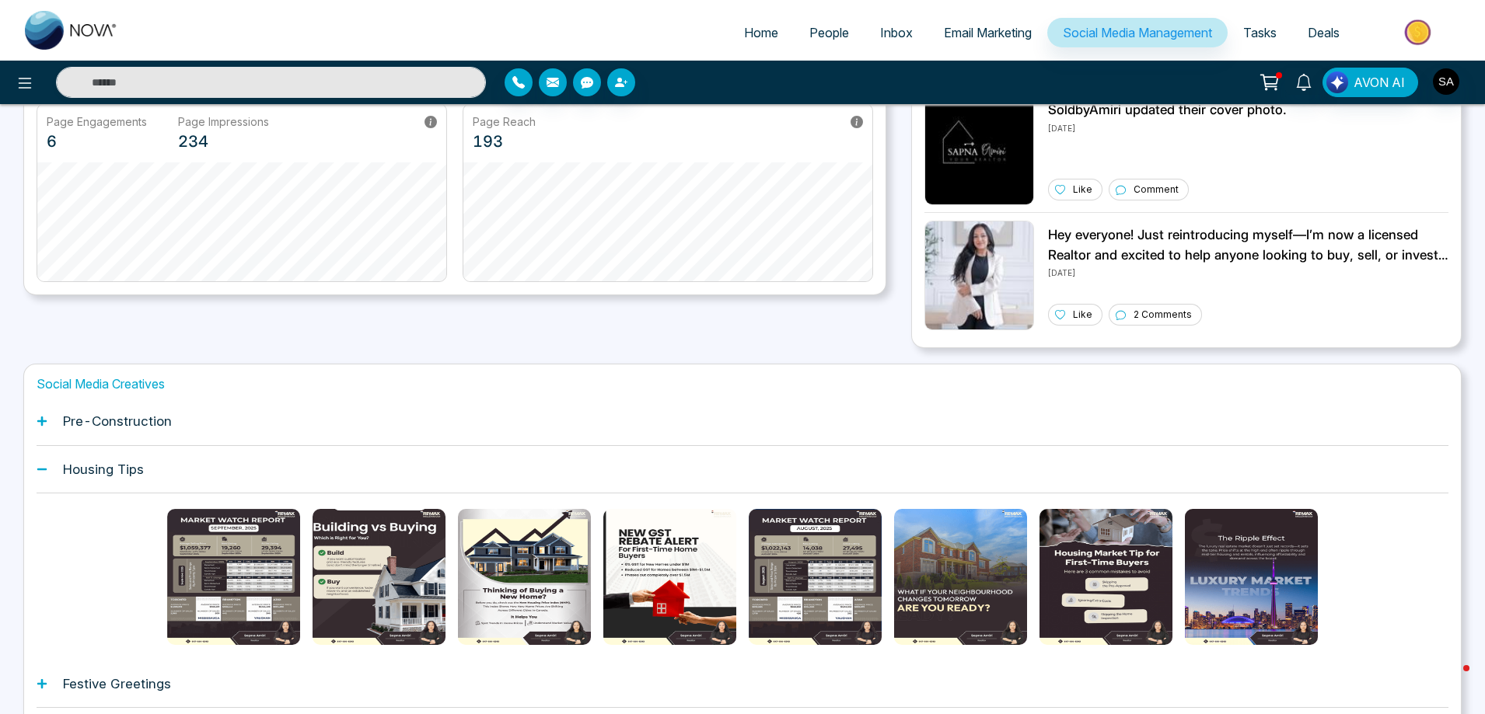
scroll to position [457, 0]
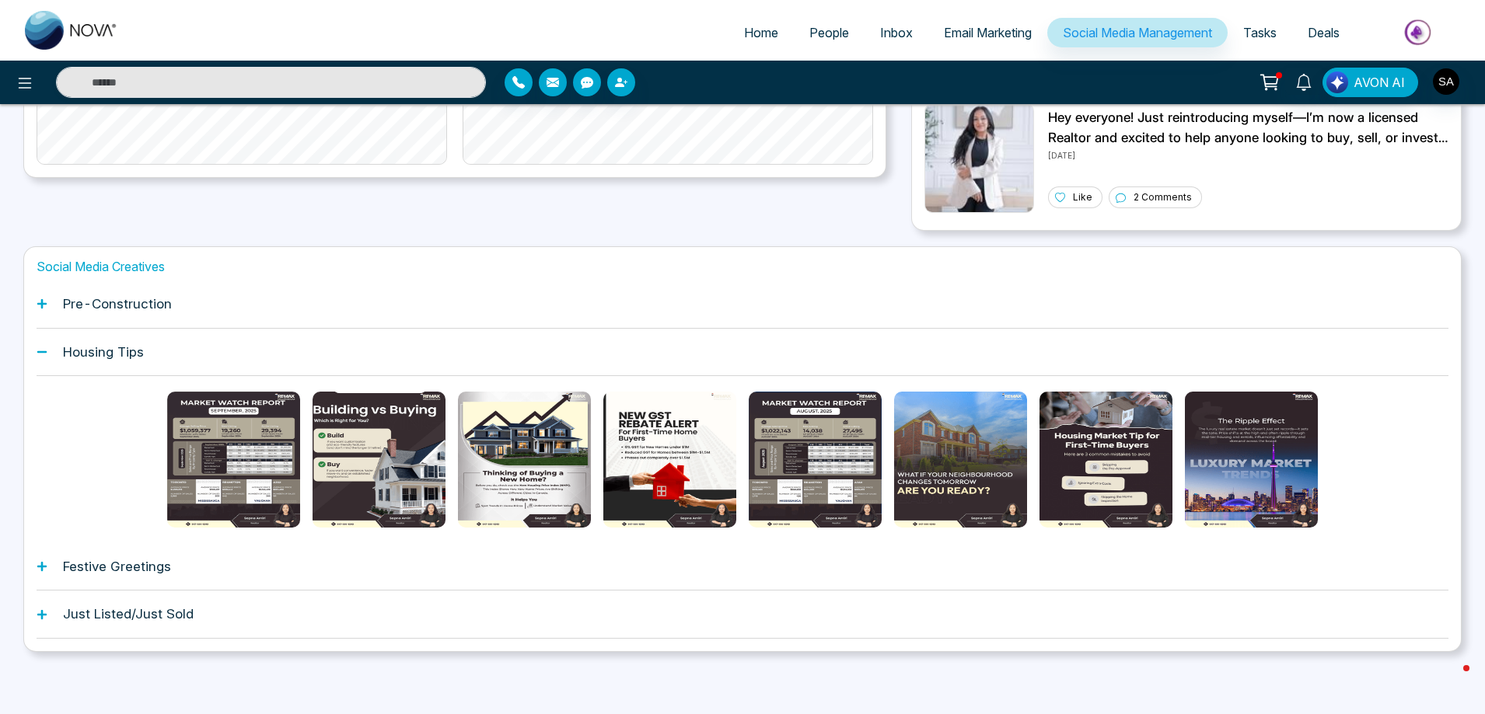
click at [112, 298] on h1 "Pre-Construction" at bounding box center [117, 304] width 109 height 16
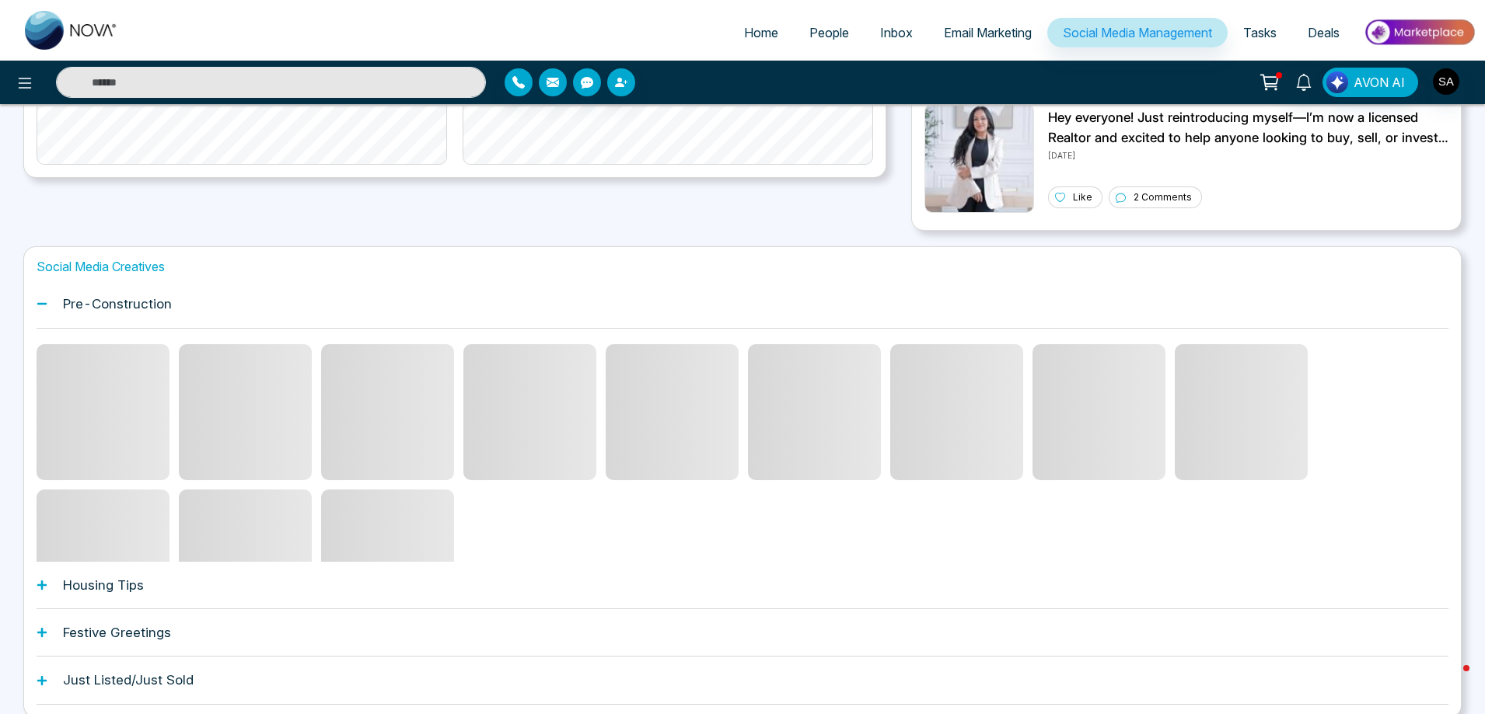
scroll to position [523, 0]
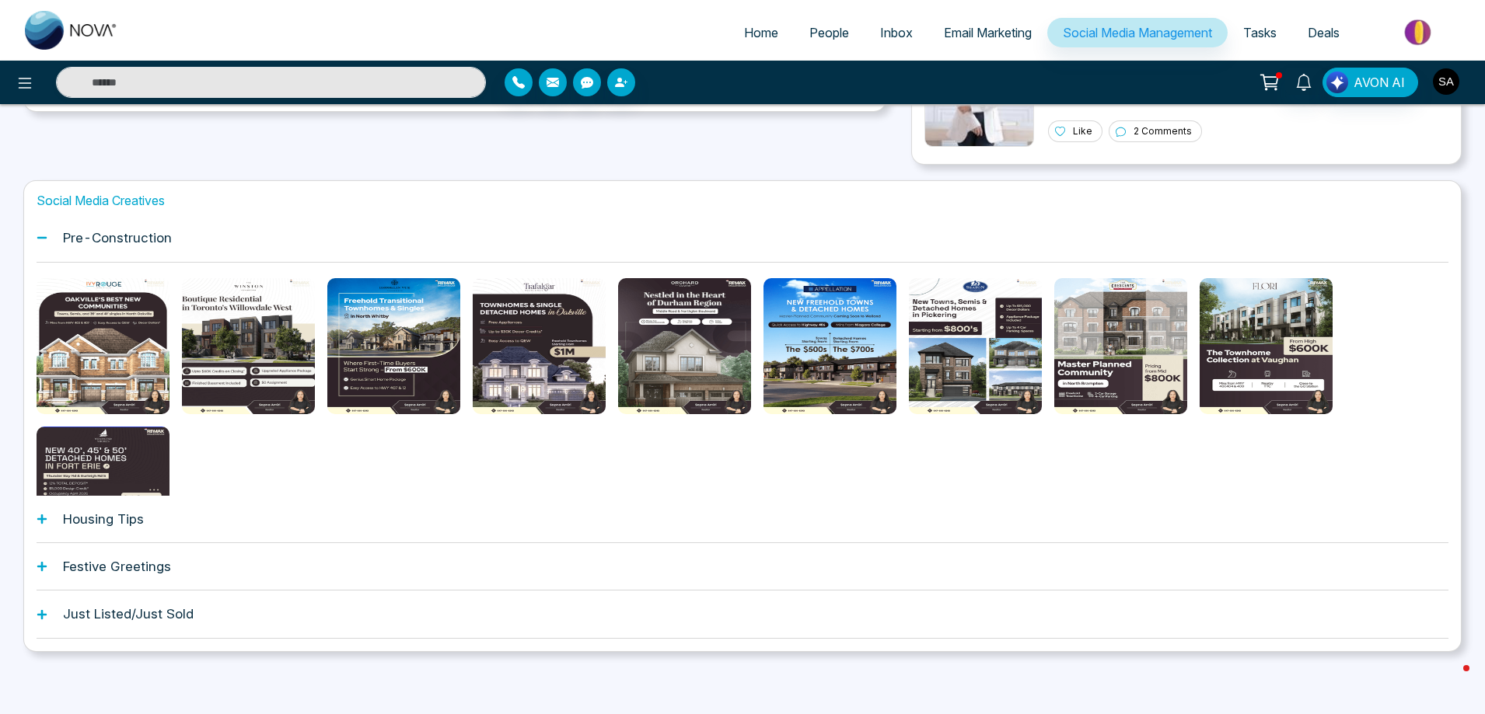
click at [1442, 89] on img "button" at bounding box center [1446, 81] width 26 height 26
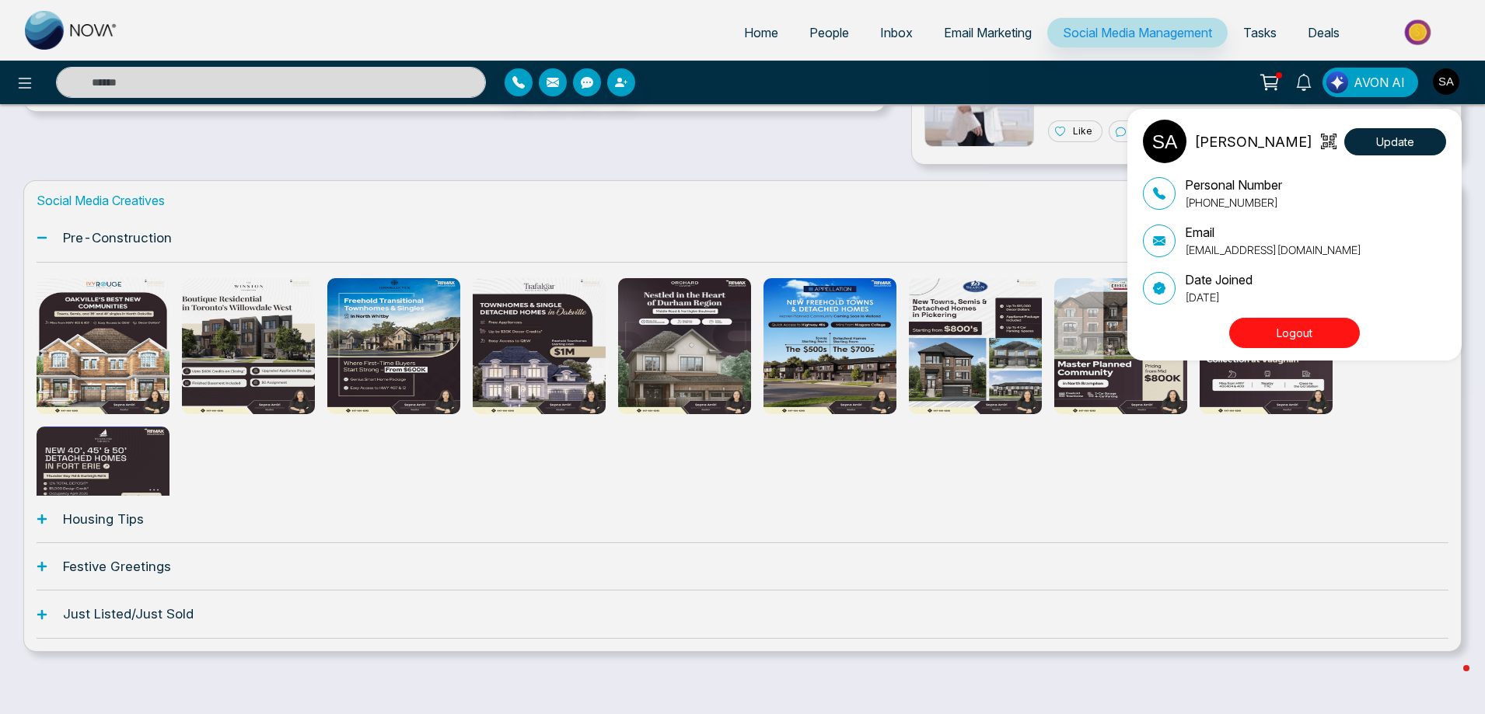
click at [1322, 333] on button "Logout" at bounding box center [1294, 333] width 131 height 30
